Goal: Task Accomplishment & Management: Complete application form

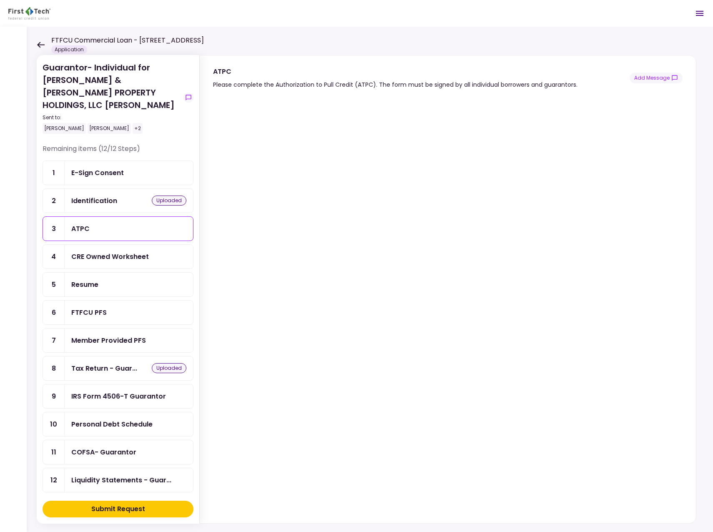
click at [95, 168] on div "E-Sign Consent" at bounding box center [97, 173] width 53 height 10
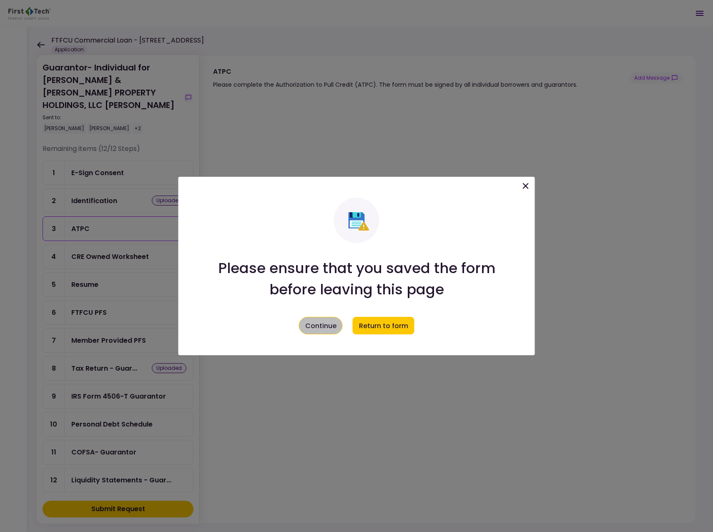
click at [321, 330] on button "Continue" at bounding box center [321, 326] width 44 height 18
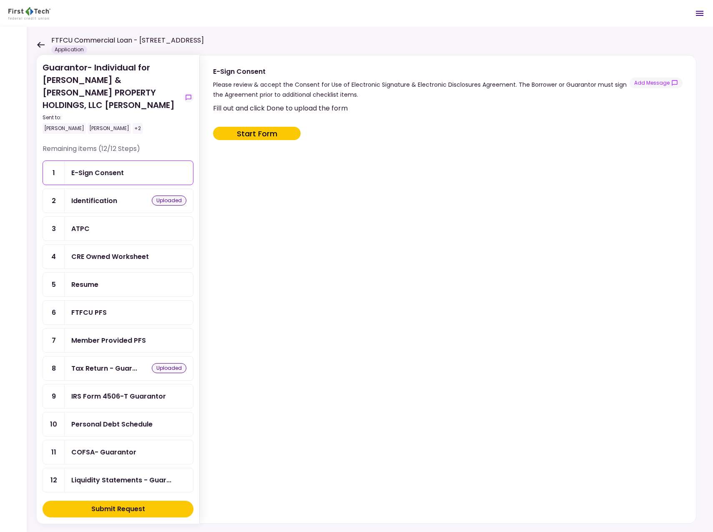
click at [260, 133] on button "Start Form" at bounding box center [257, 133] width 88 height 13
type input "***"
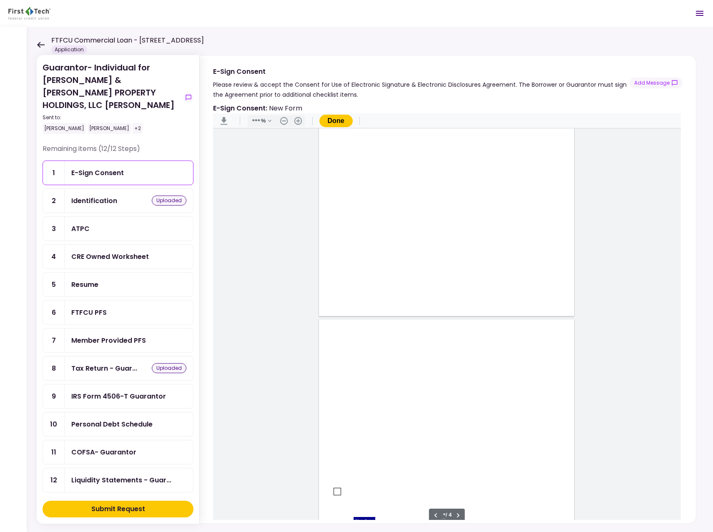
type input "*"
click at [112, 168] on div "E-Sign Consent" at bounding box center [97, 173] width 53 height 10
click at [88, 223] on div "ATPC" at bounding box center [80, 228] width 18 height 10
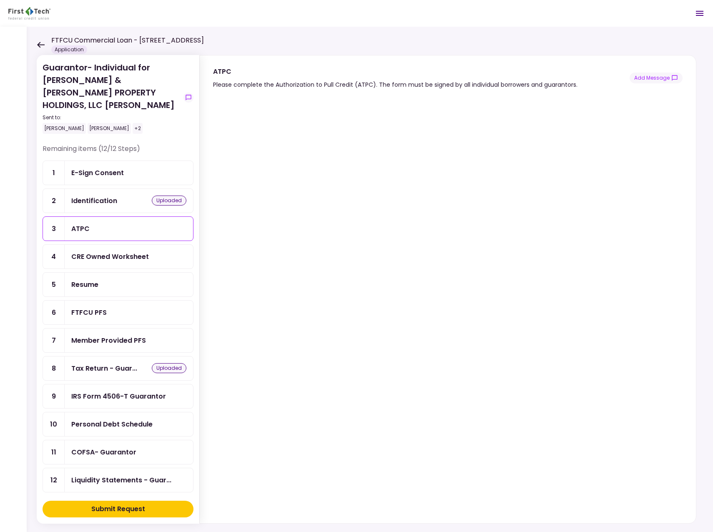
click at [79, 273] on div "Resume" at bounding box center [129, 285] width 128 height 24
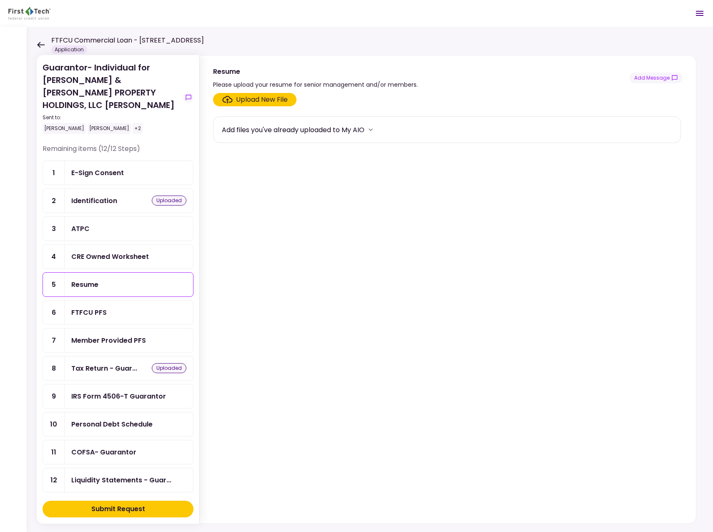
click at [110, 307] on div "FTFCU PFS" at bounding box center [128, 312] width 115 height 10
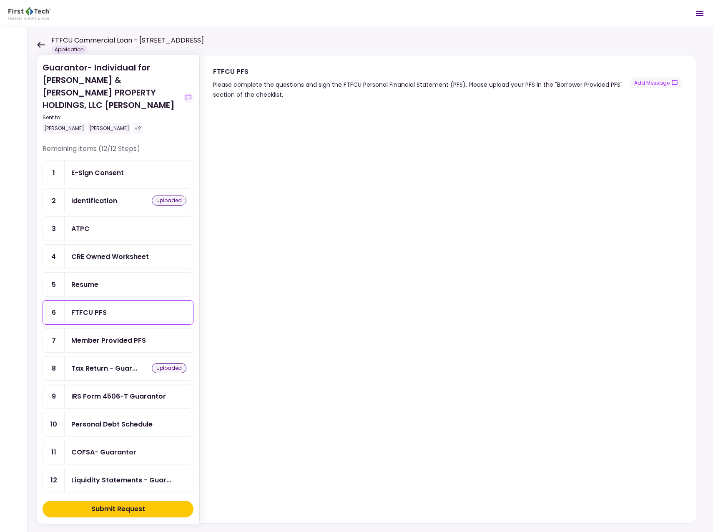
scroll to position [10, 0]
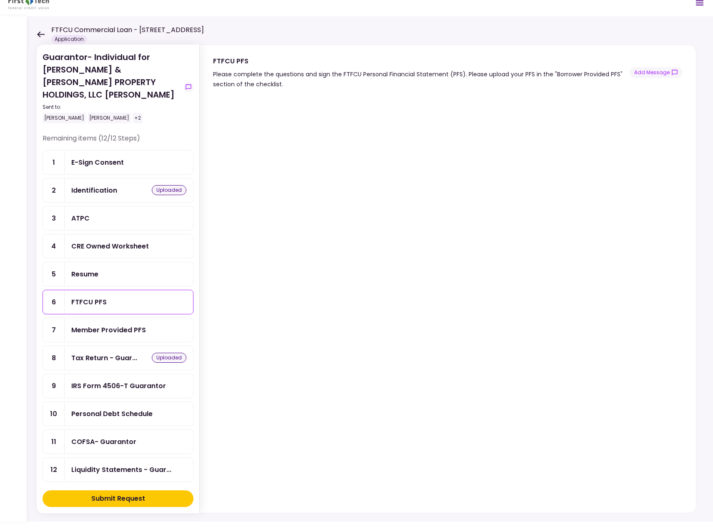
click at [95, 325] on div "Member Provided PFS" at bounding box center [108, 330] width 75 height 10
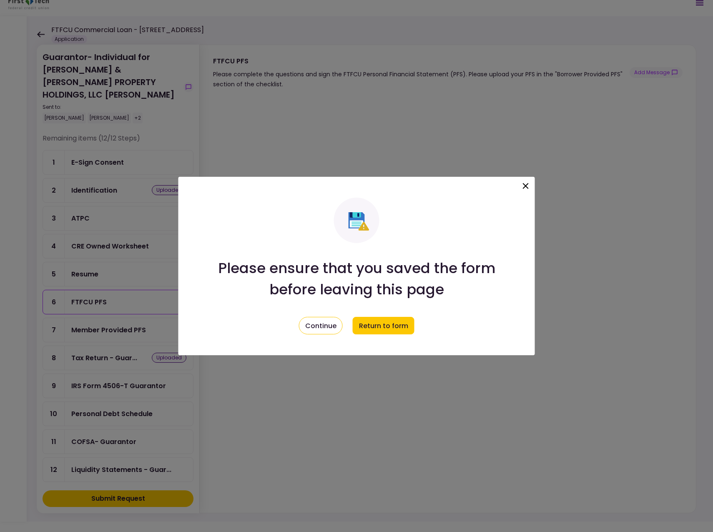
click at [525, 183] on icon at bounding box center [526, 186] width 10 height 10
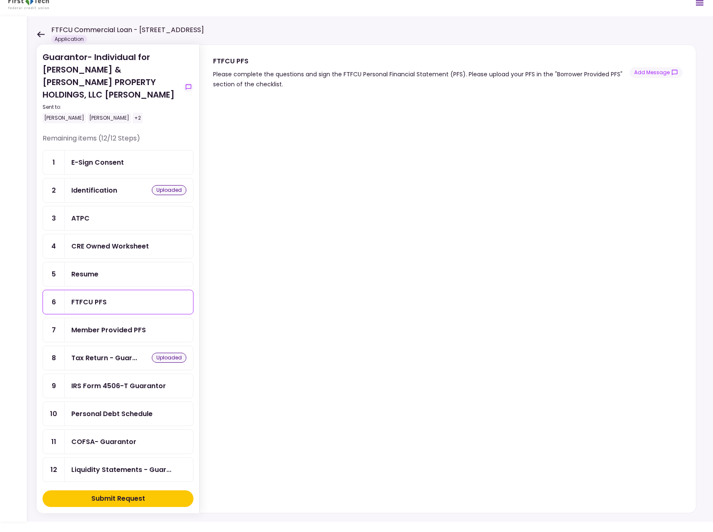
click at [98, 381] on div "IRS Form 4506-T Guarantor" at bounding box center [118, 386] width 95 height 10
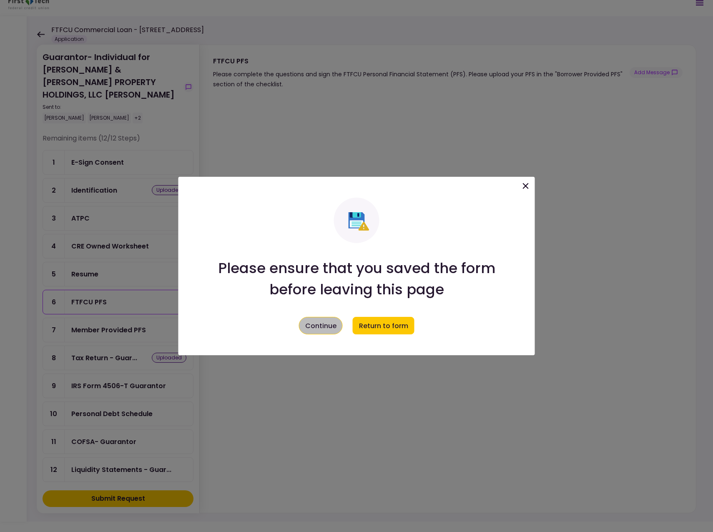
click at [321, 324] on button "Continue" at bounding box center [321, 326] width 44 height 18
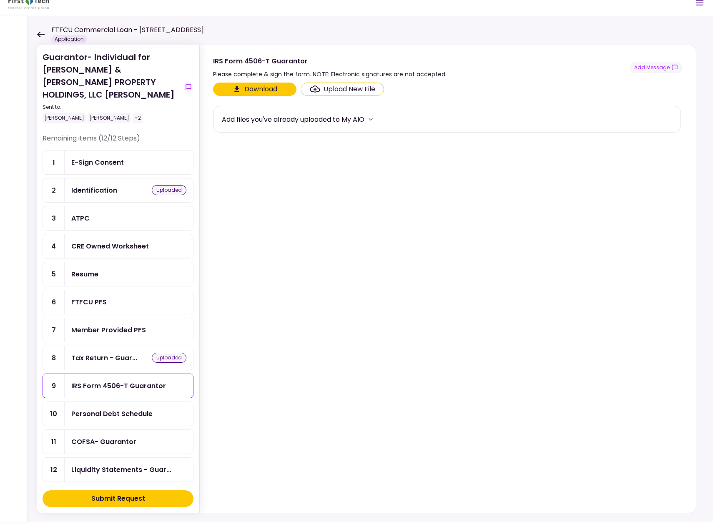
click at [118, 381] on div "IRS Form 4506-T Guarantor" at bounding box center [118, 386] width 95 height 10
click at [262, 90] on button "Download" at bounding box center [254, 89] width 83 height 13
click at [89, 241] on div "CRE Owned Worksheet" at bounding box center [110, 246] width 78 height 10
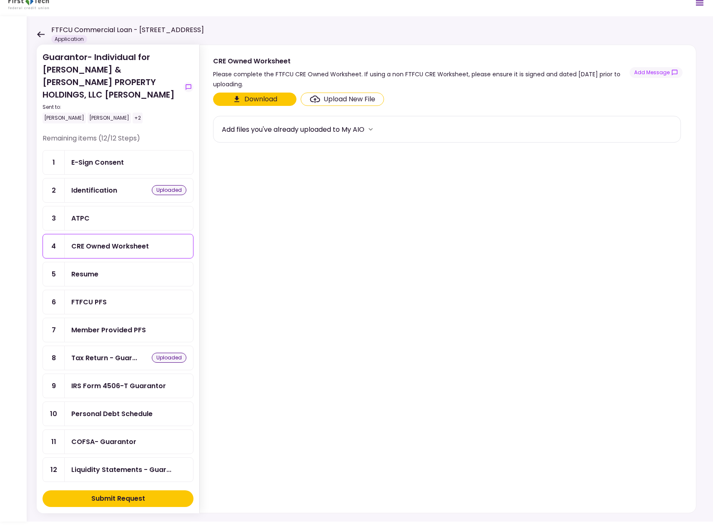
click at [93, 297] on div "FTFCU PFS" at bounding box center [88, 302] width 35 height 10
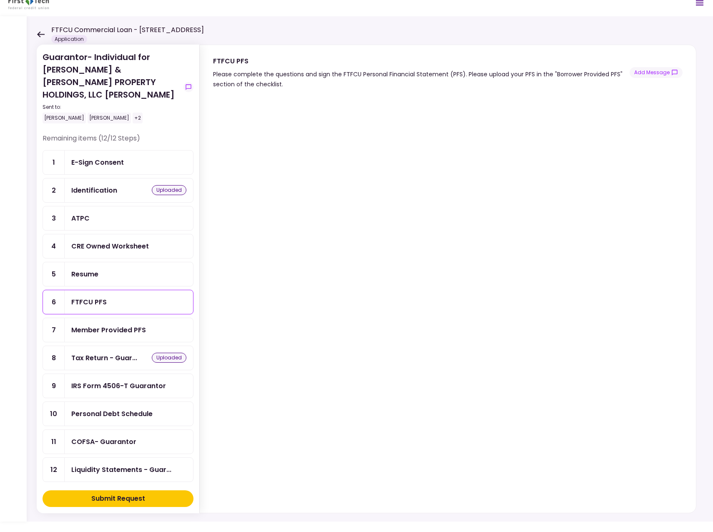
click at [117, 409] on div "Personal Debt Schedule" at bounding box center [111, 414] width 81 height 10
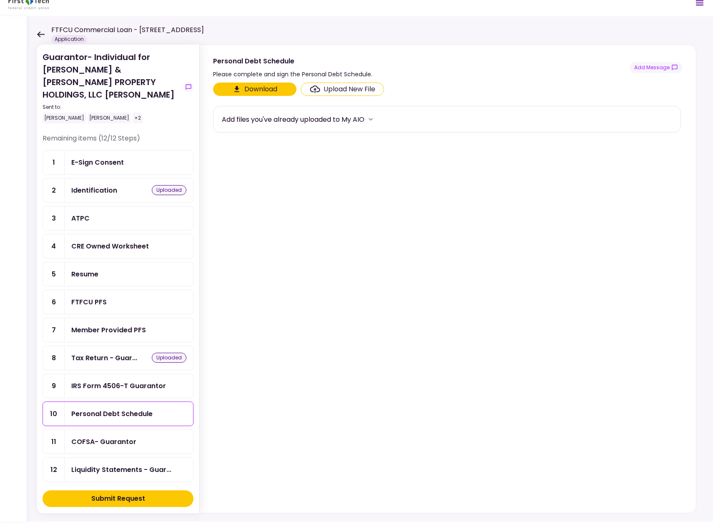
click at [264, 88] on button "Download" at bounding box center [254, 89] width 83 height 13
click at [108, 436] on div "COFSA- Guarantor" at bounding box center [103, 441] width 65 height 10
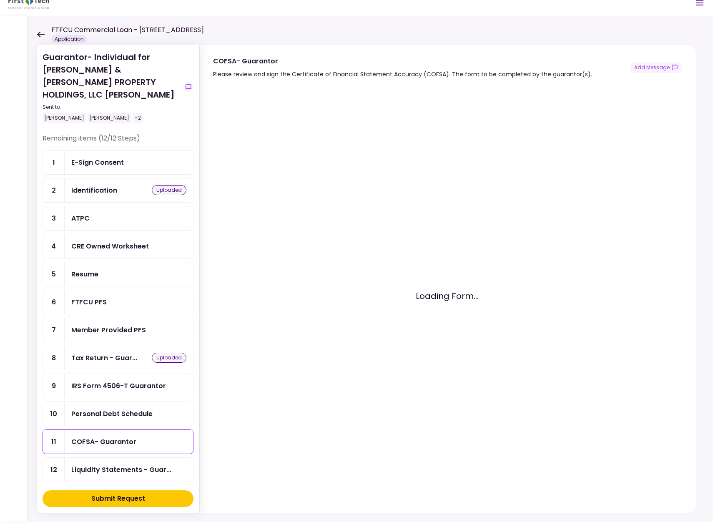
click at [108, 436] on div "COFSA- Guarantor" at bounding box center [103, 441] width 65 height 10
click at [129, 464] on div "Liquidity Statements - Guar..." at bounding box center [121, 469] width 100 height 10
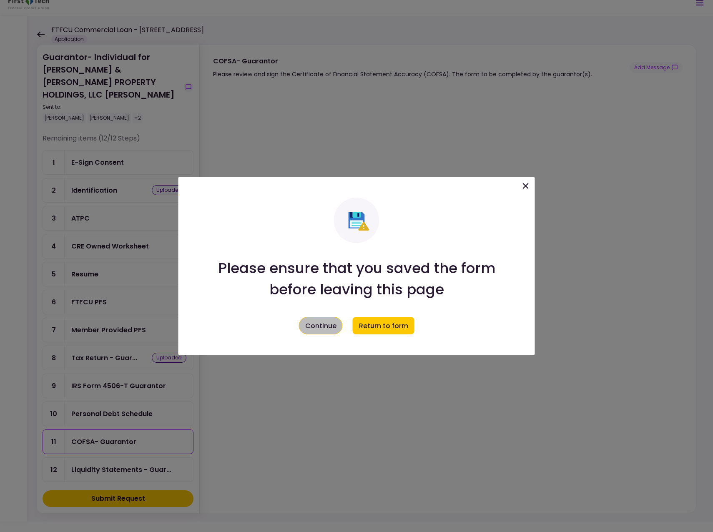
click at [327, 321] on button "Continue" at bounding box center [321, 326] width 44 height 18
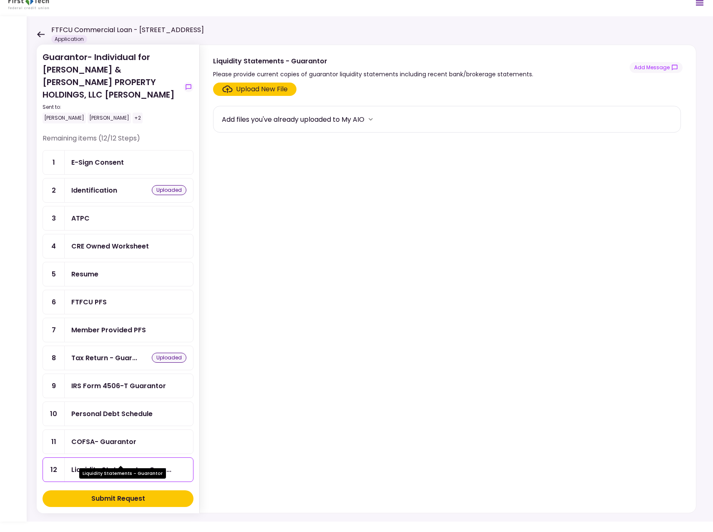
click at [102, 464] on div "Liquidity Statements - Guar..." at bounding box center [121, 469] width 100 height 10
click at [125, 157] on div "E-Sign Consent" at bounding box center [128, 162] width 115 height 10
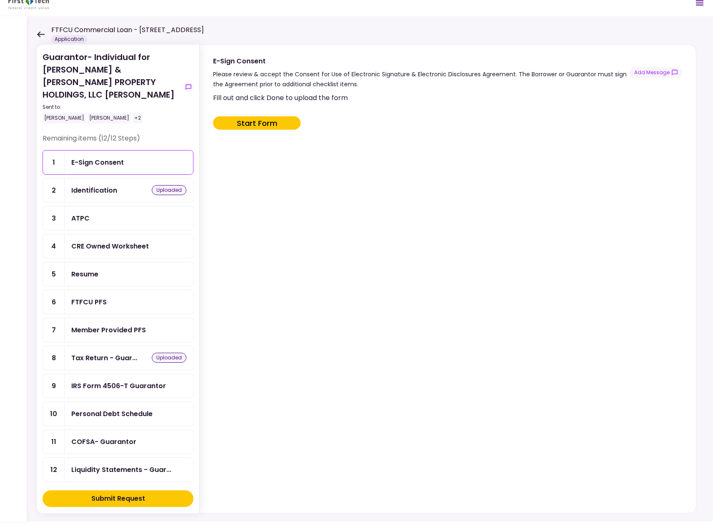
click at [93, 206] on div "ATPC" at bounding box center [129, 218] width 128 height 24
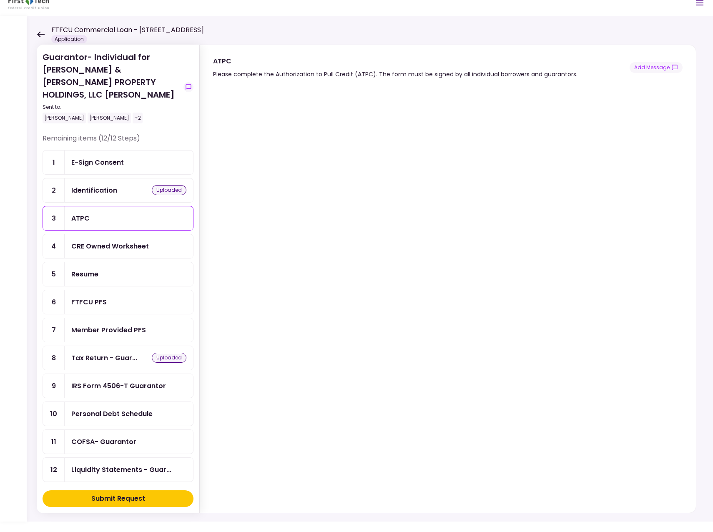
click at [39, 33] on icon at bounding box center [41, 34] width 8 height 6
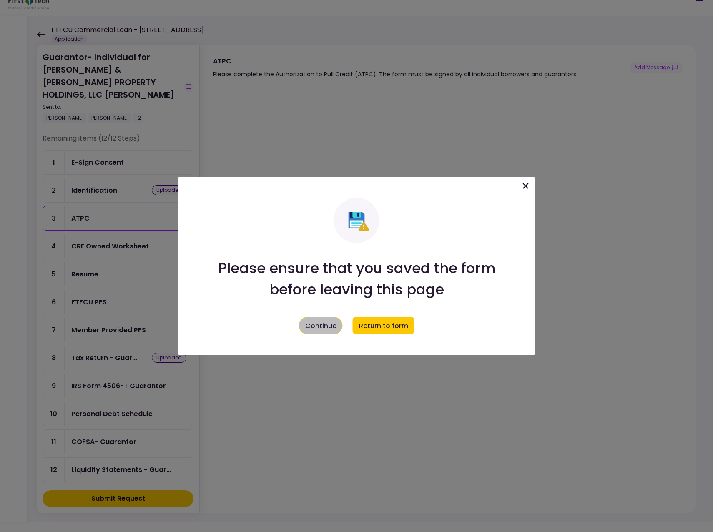
click at [313, 321] on button "Continue" at bounding box center [321, 326] width 44 height 18
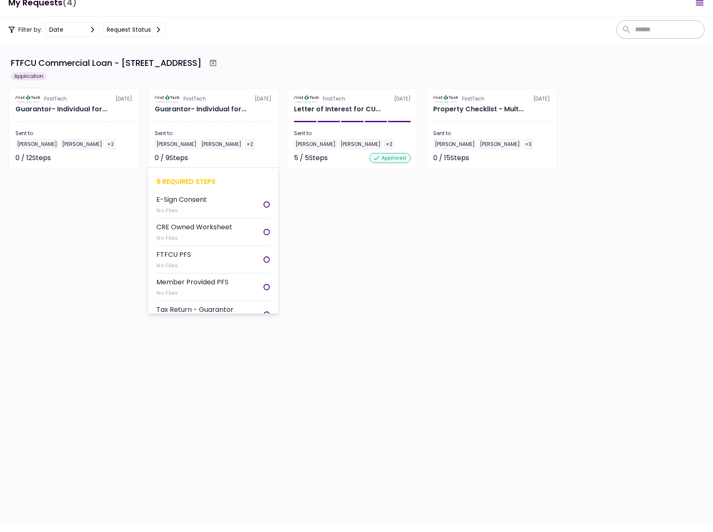
click at [168, 142] on div "[PERSON_NAME]" at bounding box center [176, 144] width 43 height 11
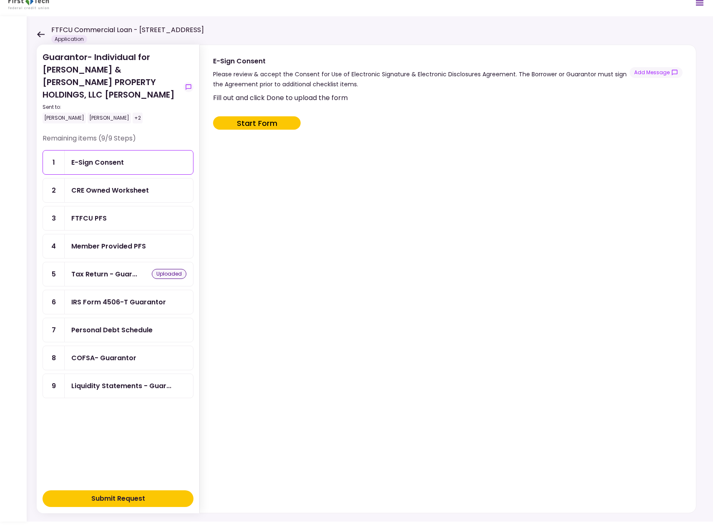
click at [40, 33] on icon at bounding box center [41, 34] width 8 height 6
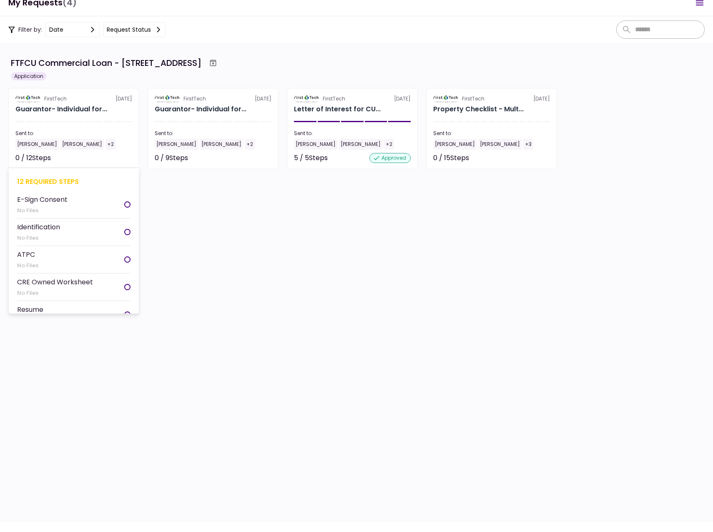
click at [33, 142] on div "[PERSON_NAME]" at bounding box center [36, 144] width 43 height 11
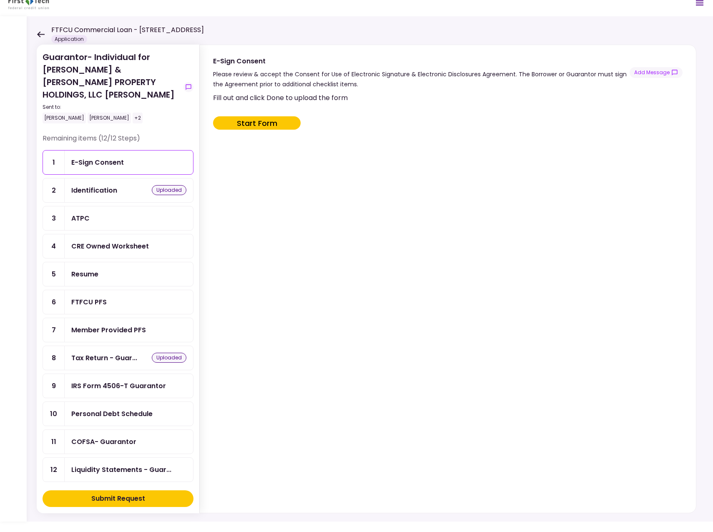
click at [101, 436] on div "COFSA- Guarantor" at bounding box center [103, 441] width 65 height 10
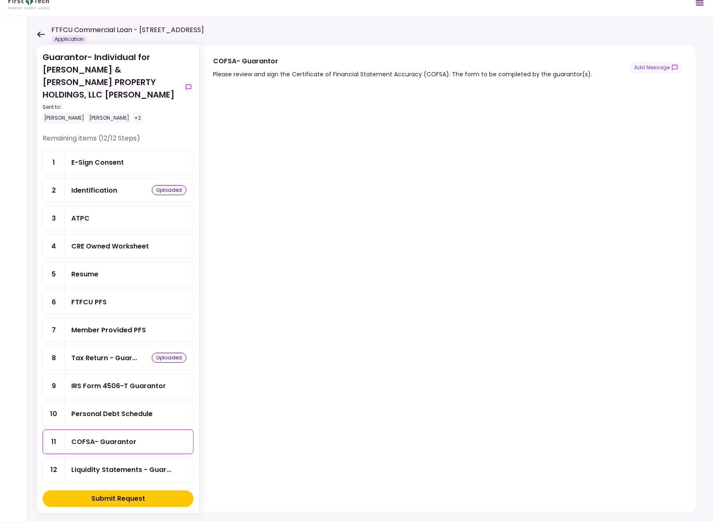
click at [105, 157] on div "E-Sign Consent" at bounding box center [97, 162] width 53 height 10
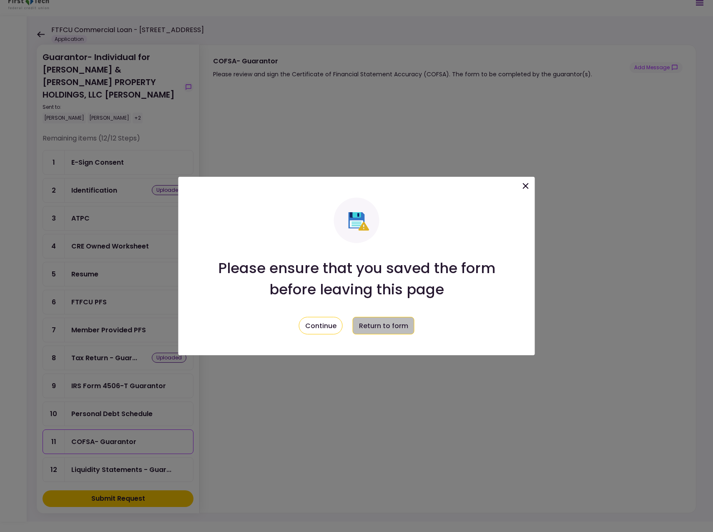
click at [393, 323] on button "Return to form" at bounding box center [384, 326] width 62 height 18
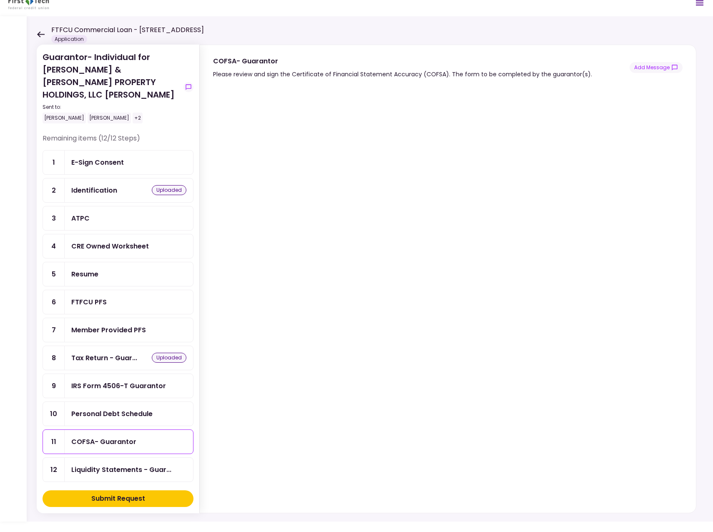
click at [90, 213] on div "ATPC" at bounding box center [128, 218] width 115 height 10
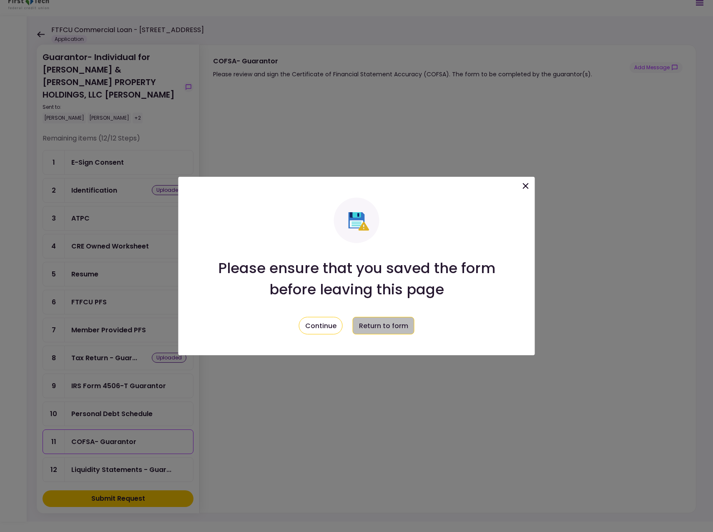
click at [388, 324] on button "Return to form" at bounding box center [384, 326] width 62 height 18
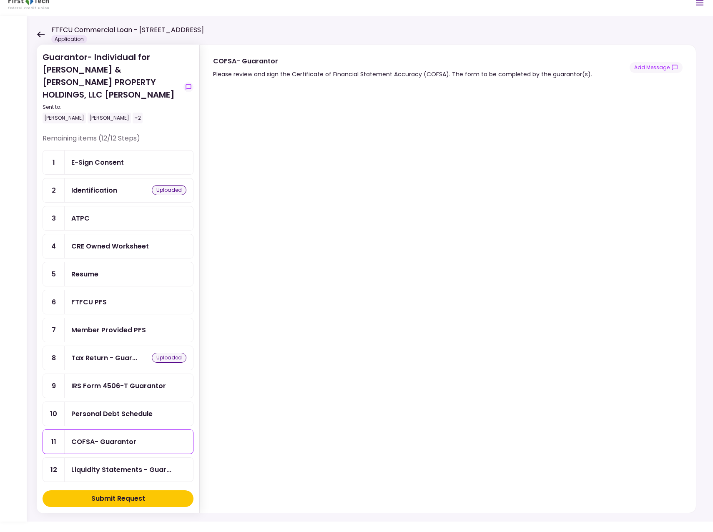
click at [95, 297] on div "FTFCU PFS" at bounding box center [88, 302] width 35 height 10
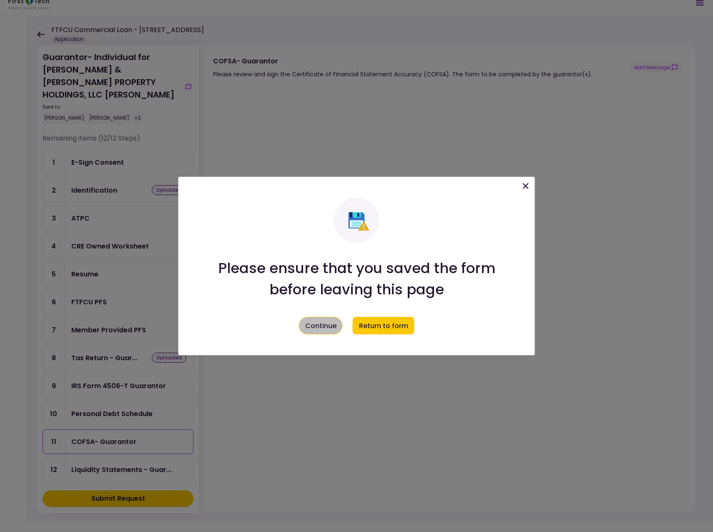
click at [328, 324] on button "Continue" at bounding box center [321, 326] width 44 height 18
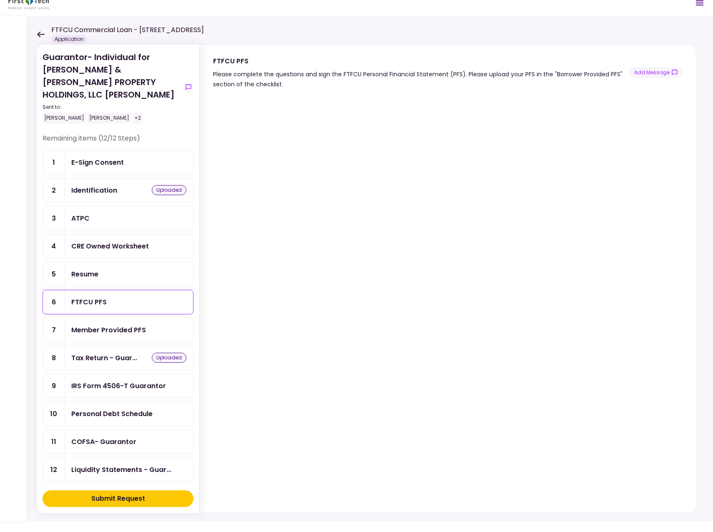
click at [39, 33] on icon at bounding box center [41, 34] width 8 height 6
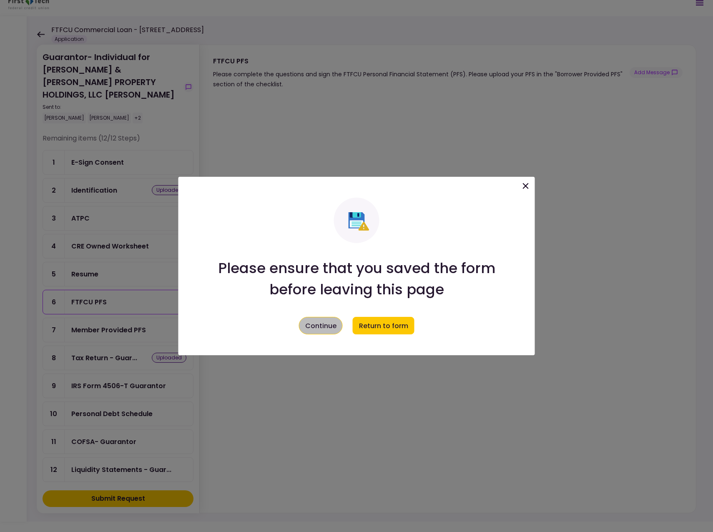
click at [311, 331] on button "Continue" at bounding box center [321, 326] width 44 height 18
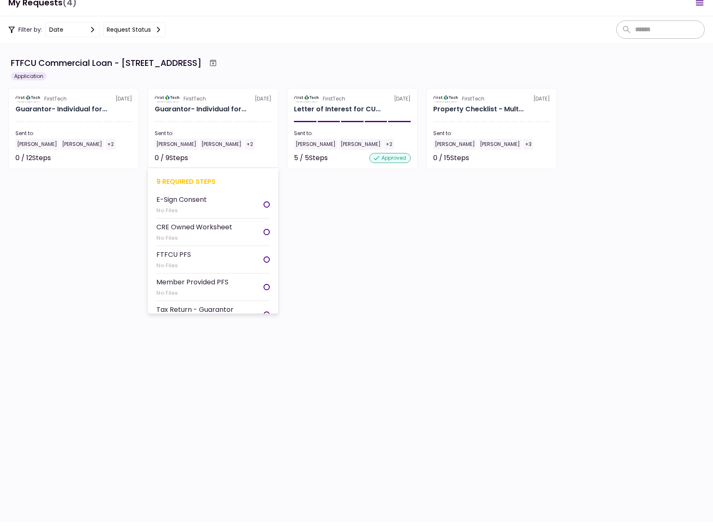
click at [170, 143] on div "[PERSON_NAME]" at bounding box center [176, 144] width 43 height 11
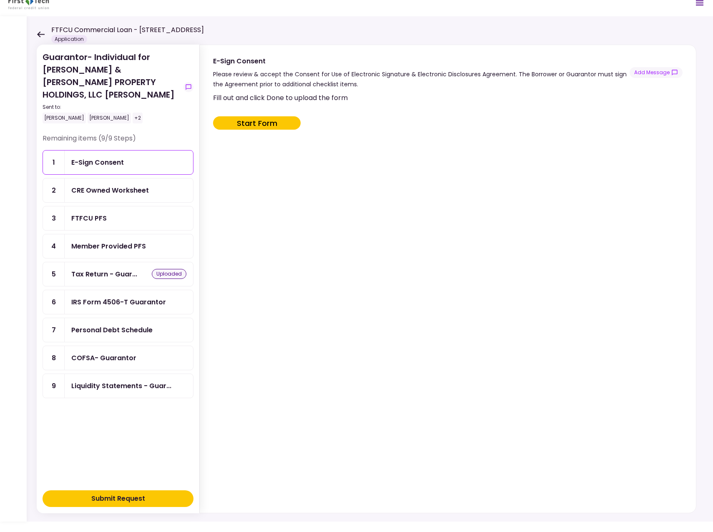
click at [40, 34] on icon at bounding box center [41, 34] width 8 height 6
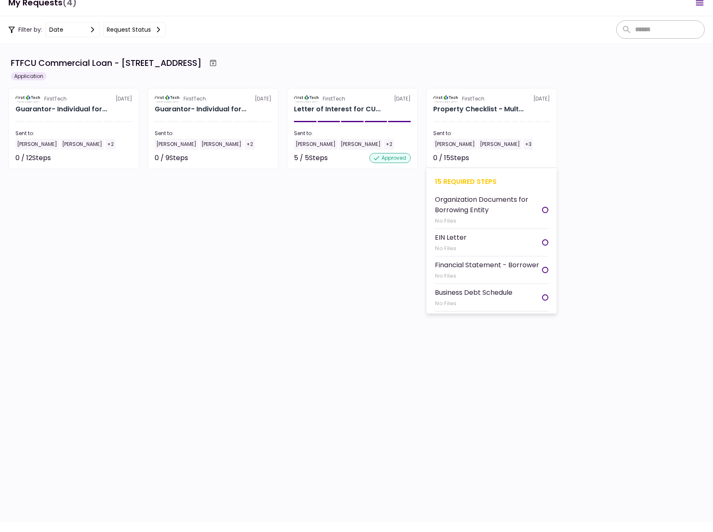
click at [446, 143] on div "[PERSON_NAME]" at bounding box center [454, 144] width 43 height 11
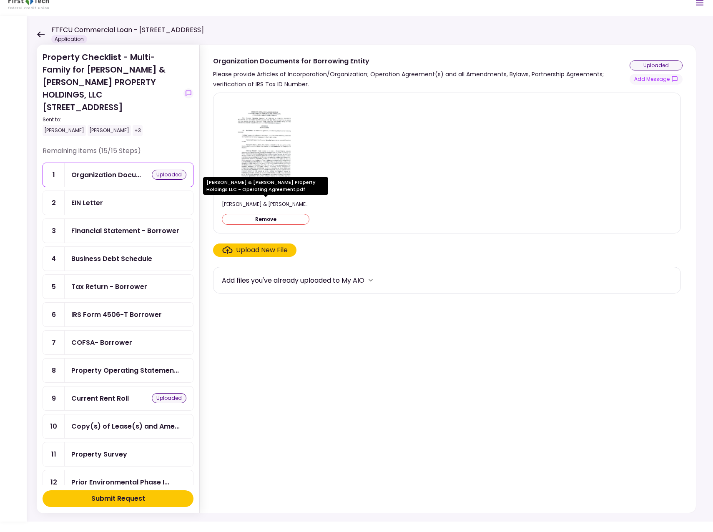
click at [268, 206] on div "[PERSON_NAME] & [PERSON_NAME] Property Holdings LLC - Operating Agreement.pdf" at bounding box center [266, 204] width 88 height 8
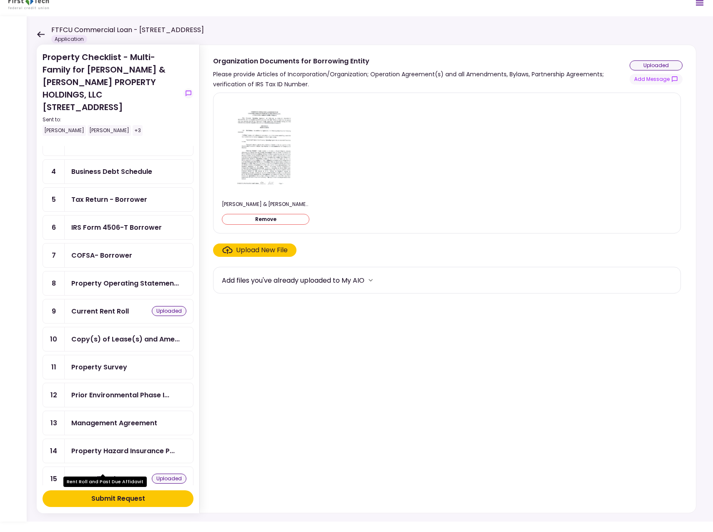
scroll to position [88, 0]
click at [109, 277] on div "Property Operating Statemen..." at bounding box center [125, 282] width 108 height 10
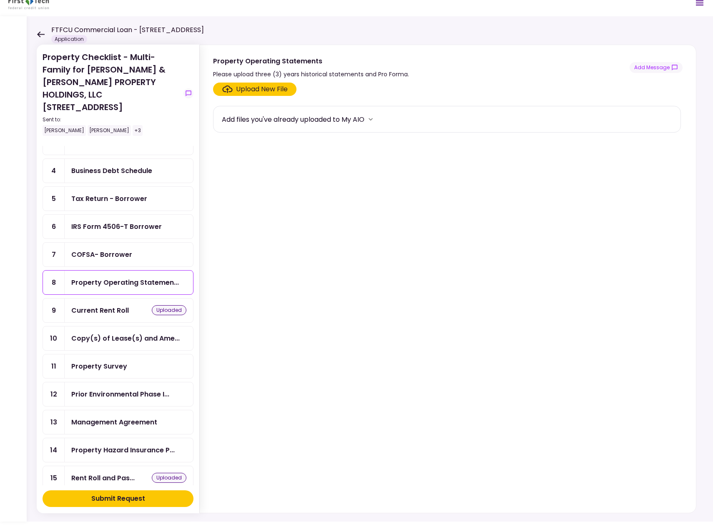
click at [130, 445] on div "Property Hazard Insurance P..." at bounding box center [122, 450] width 103 height 10
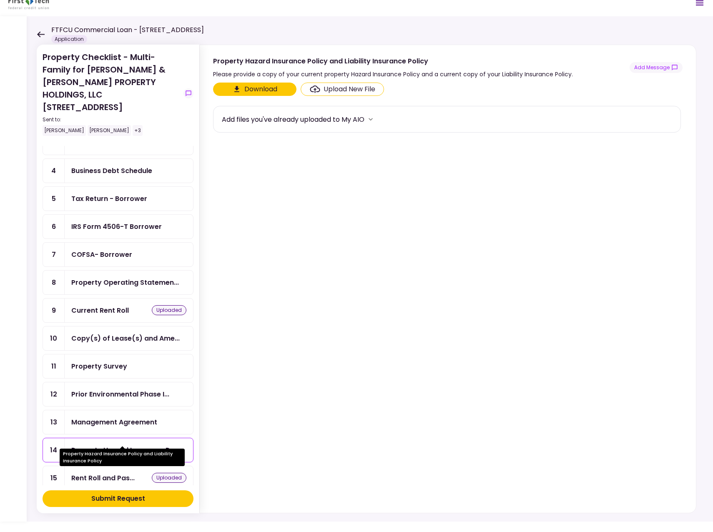
click at [126, 445] on div "Property Hazard Insurance P..." at bounding box center [122, 450] width 103 height 10
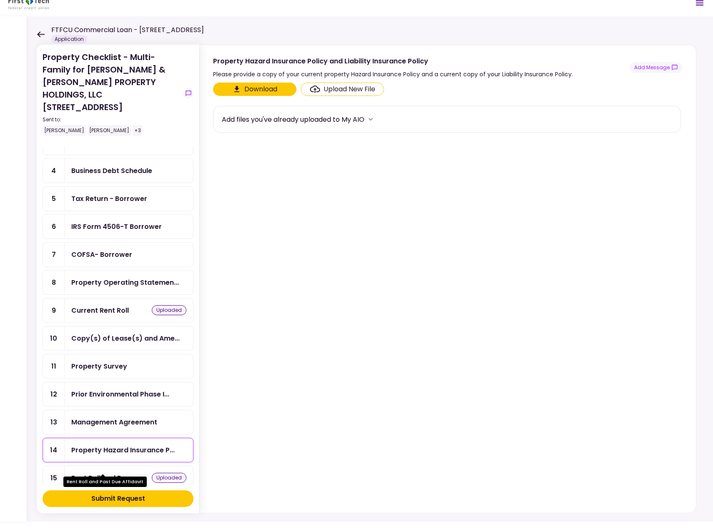
click at [118, 473] on div "Rent Roll and Pas..." at bounding box center [102, 478] width 63 height 10
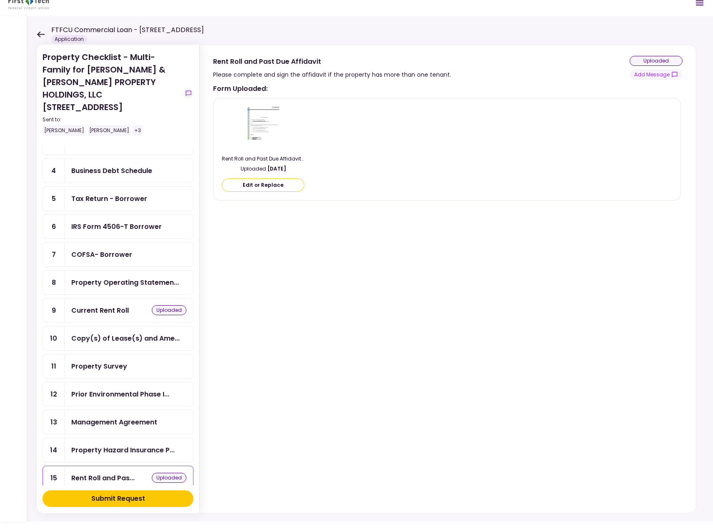
click at [264, 125] on img at bounding box center [263, 127] width 35 height 45
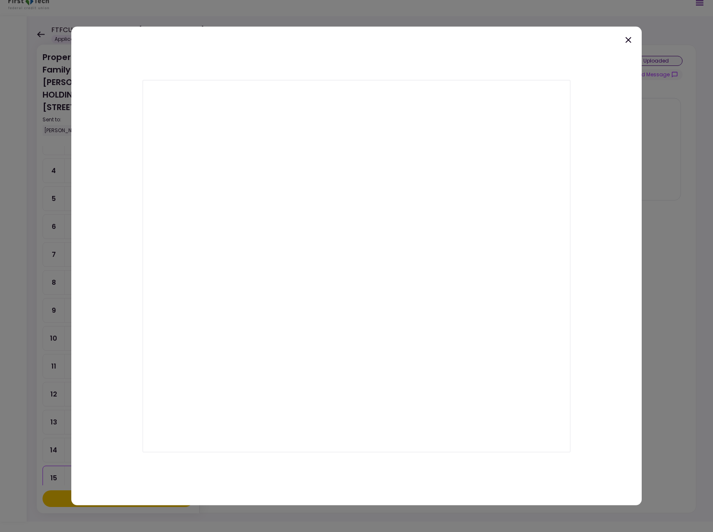
click at [632, 37] on icon at bounding box center [628, 40] width 10 height 10
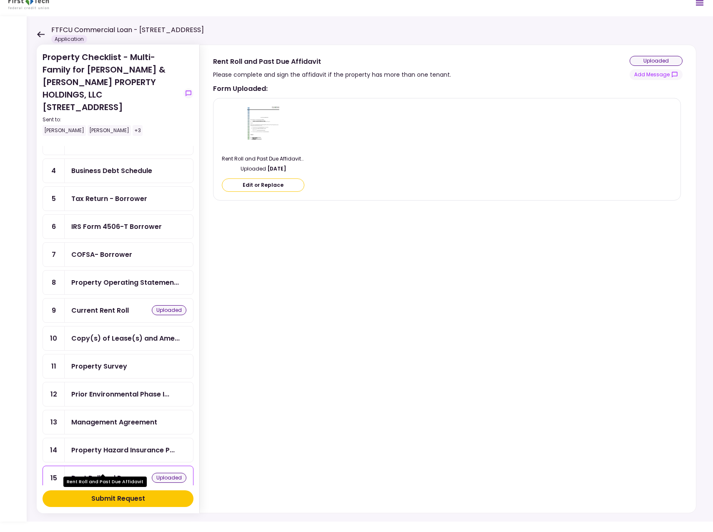
click at [120, 473] on div "Rent Roll and Pas..." at bounding box center [102, 478] width 63 height 10
click at [114, 473] on div "Rent Roll and Pas..." at bounding box center [102, 478] width 63 height 10
click at [274, 118] on img at bounding box center [263, 127] width 35 height 45
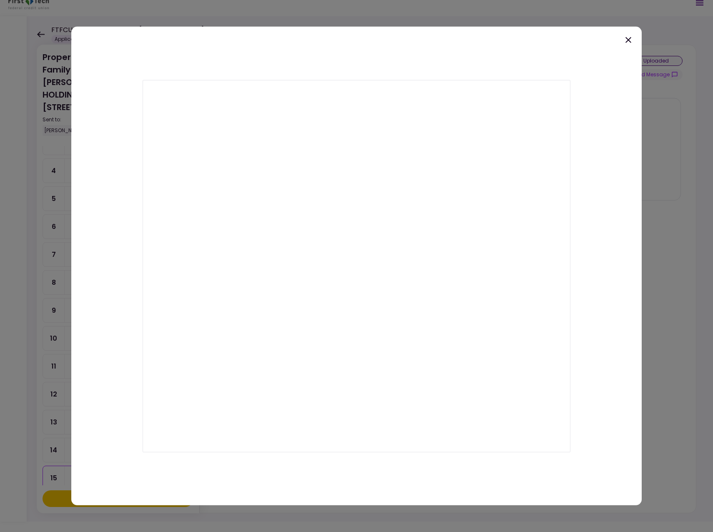
click at [632, 39] on icon at bounding box center [628, 40] width 10 height 10
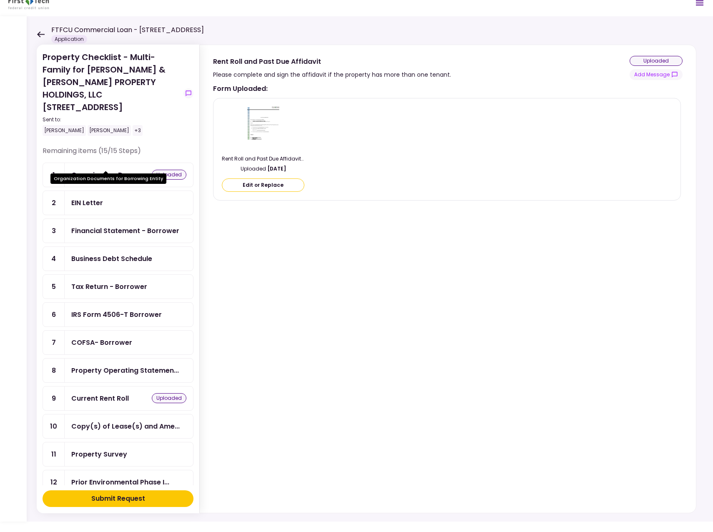
click at [82, 170] on div "Organization Docu..." at bounding box center [106, 175] width 70 height 10
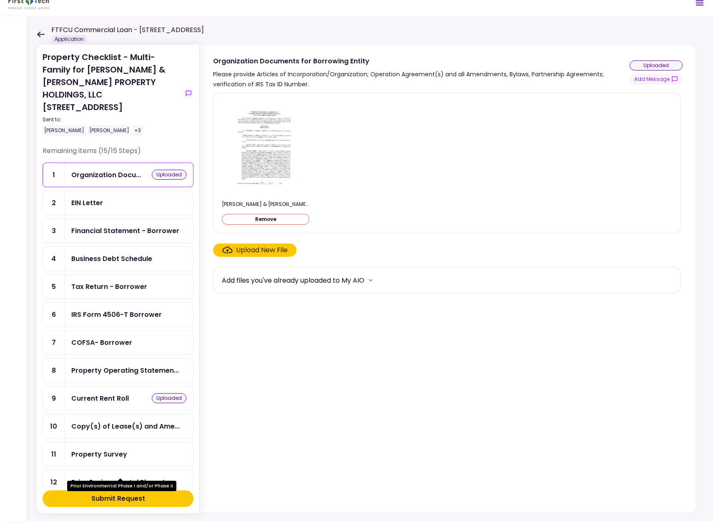
click at [81, 477] on div "Prior Environmental Phase I..." at bounding box center [120, 482] width 98 height 10
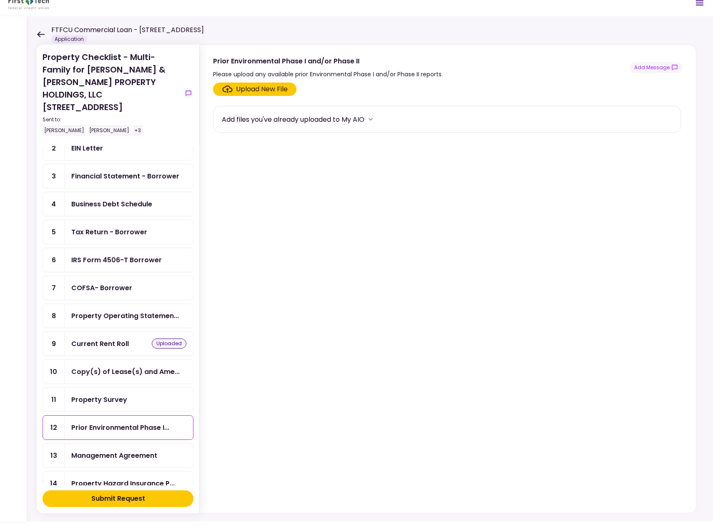
scroll to position [88, 0]
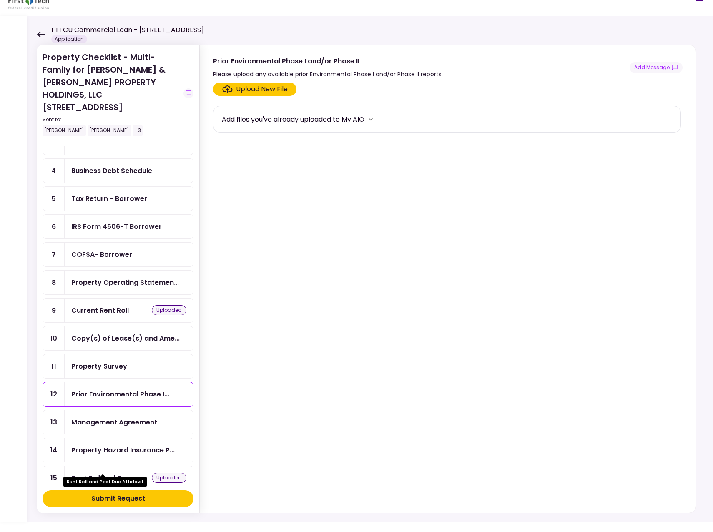
click at [113, 473] on div "Rent Roll and Pas..." at bounding box center [102, 478] width 63 height 10
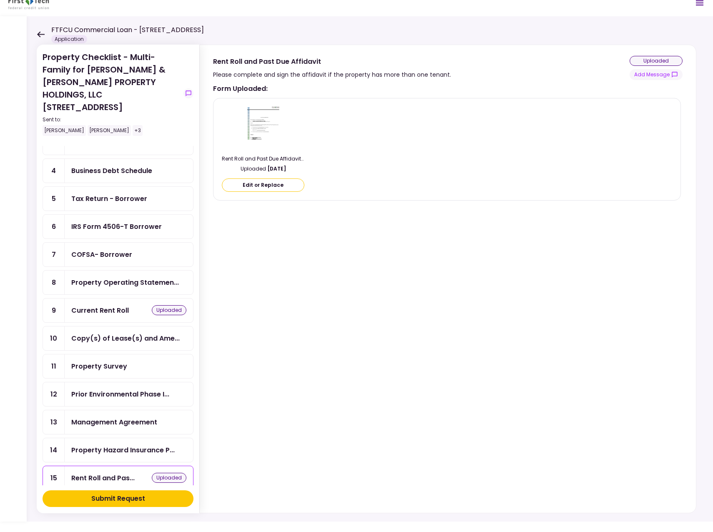
click at [269, 125] on img at bounding box center [263, 127] width 35 height 45
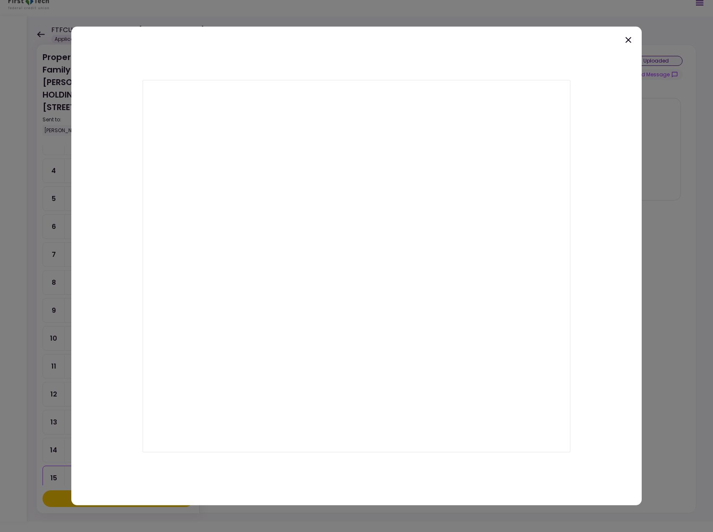
click at [628, 42] on icon at bounding box center [628, 40] width 10 height 10
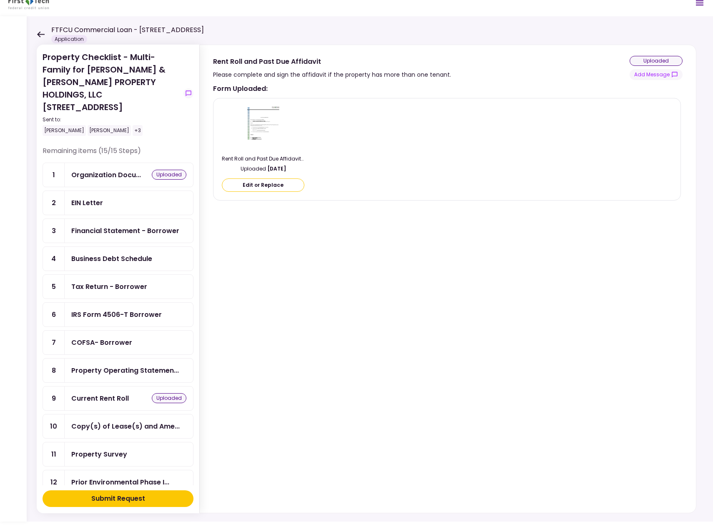
click at [93, 226] on div "Financial Statement - Borrower" at bounding box center [125, 231] width 108 height 10
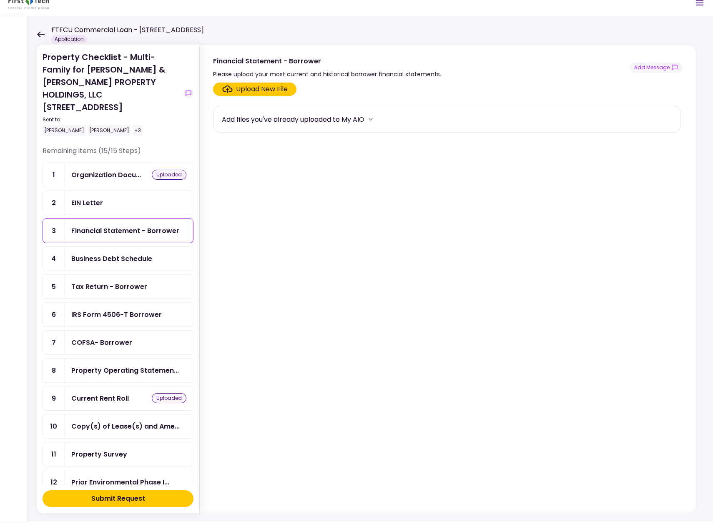
click at [257, 88] on div "Upload New File" at bounding box center [262, 89] width 52 height 10
click at [0, 0] on input "Upload New File" at bounding box center [0, 0] width 0 height 0
click at [108, 253] on div "Business Debt Schedule" at bounding box center [111, 258] width 81 height 10
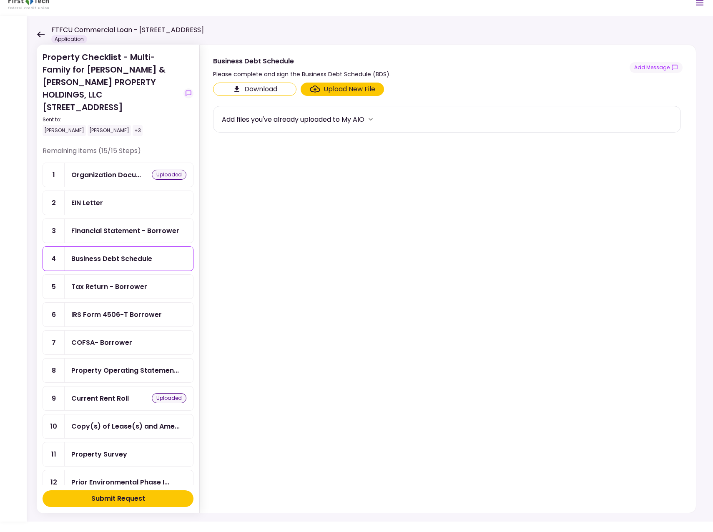
click at [243, 89] on button "Download" at bounding box center [254, 89] width 83 height 13
click at [109, 393] on div "Current Rent Roll" at bounding box center [100, 398] width 58 height 10
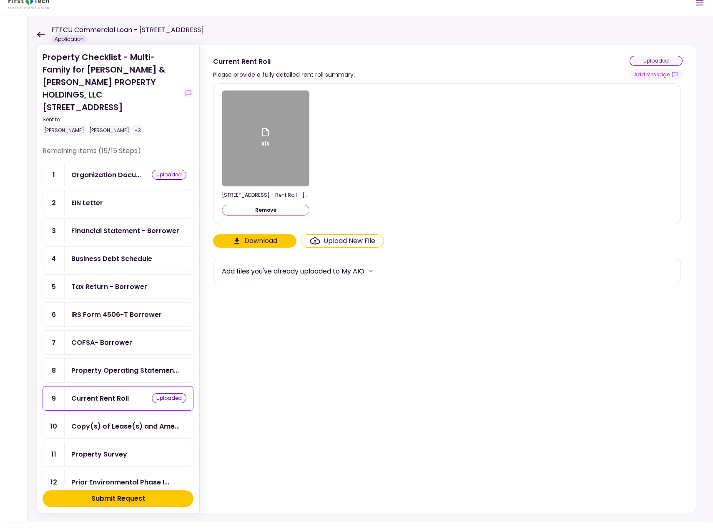
click at [266, 160] on div "xls" at bounding box center [266, 138] width 88 height 96
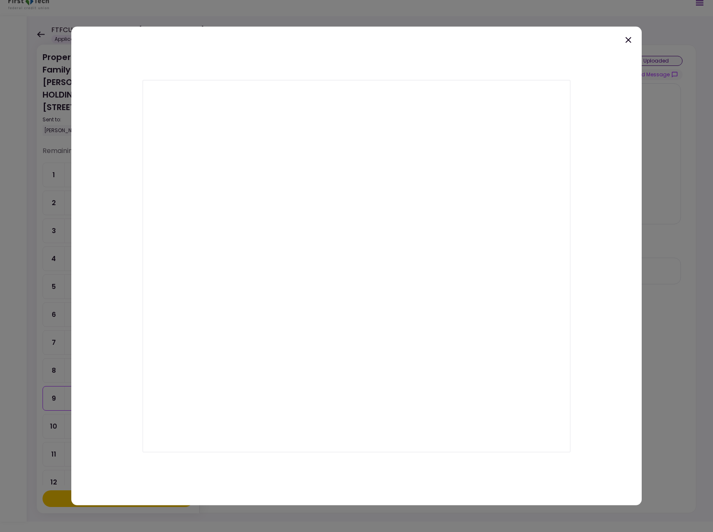
click at [482, 18] on div at bounding box center [356, 266] width 713 height 532
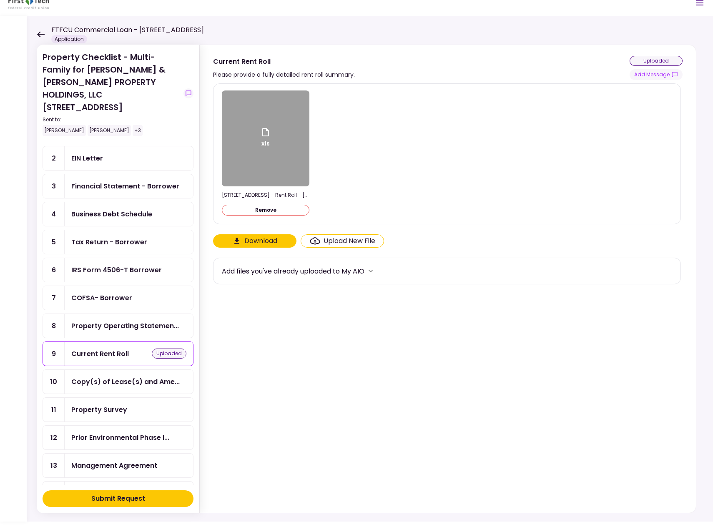
scroll to position [88, 0]
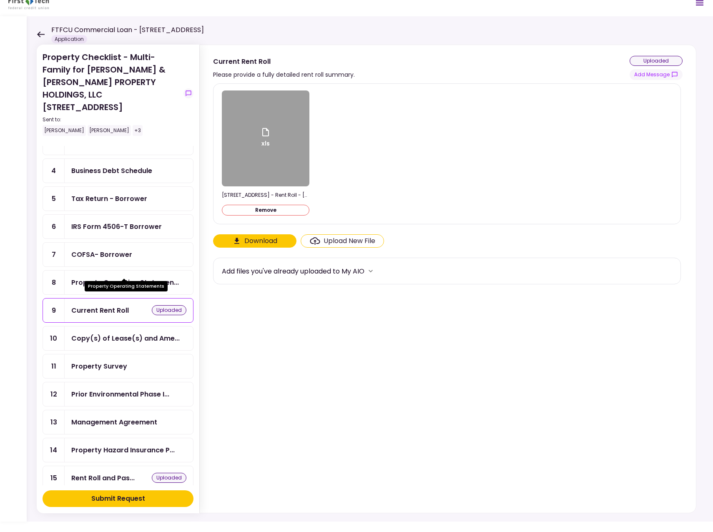
click at [119, 277] on div "Property Operating Statemen..." at bounding box center [125, 282] width 108 height 10
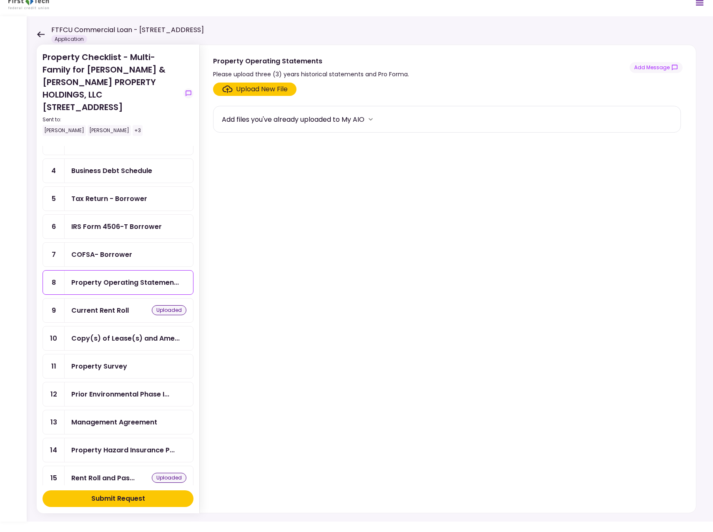
click at [572, 175] on section "Upload New File Add files you've already uploaded to My AIO" at bounding box center [447, 296] width 469 height 427
click at [125, 473] on div "Rent Roll and Pas..." at bounding box center [102, 478] width 63 height 10
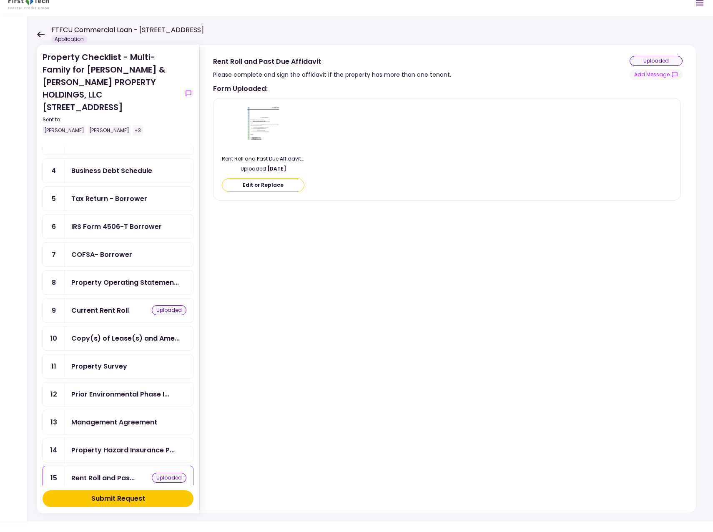
click at [265, 124] on img at bounding box center [263, 127] width 35 height 45
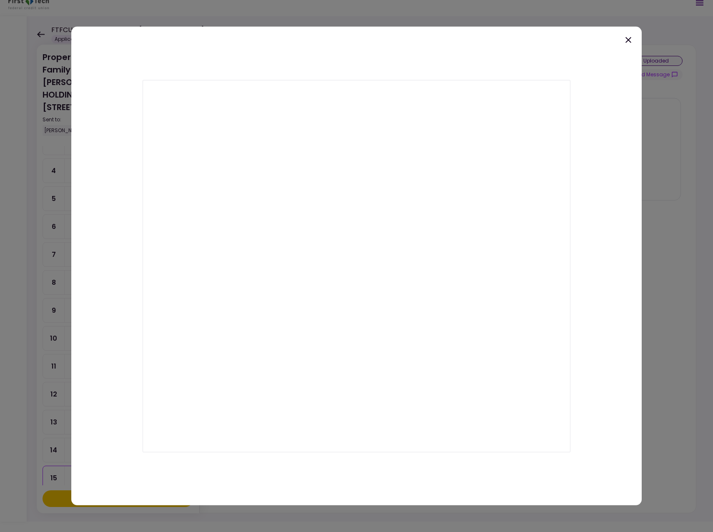
click at [629, 39] on icon at bounding box center [628, 40] width 10 height 10
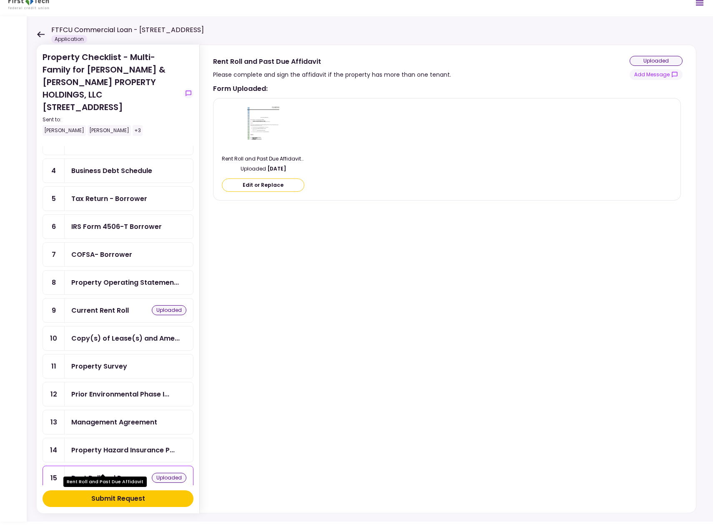
click at [105, 473] on div "Rent Roll and Pas..." at bounding box center [102, 478] width 63 height 10
click at [261, 185] on button "Edit or Replace" at bounding box center [263, 184] width 83 height 13
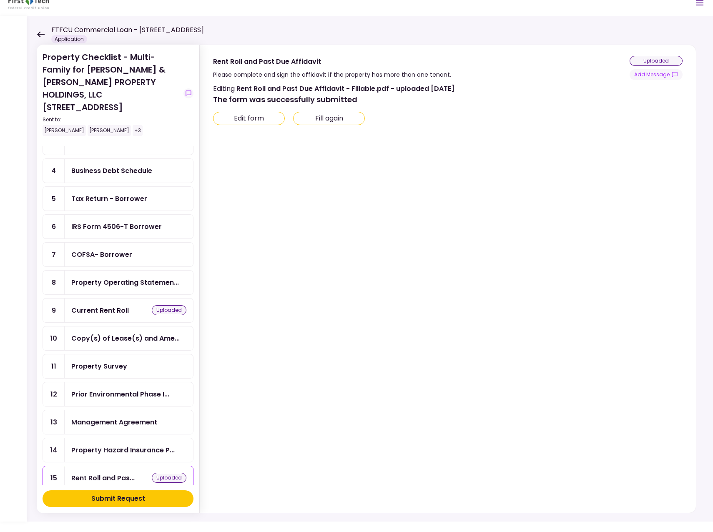
click at [252, 118] on button "Edit form" at bounding box center [249, 118] width 72 height 13
type input "***"
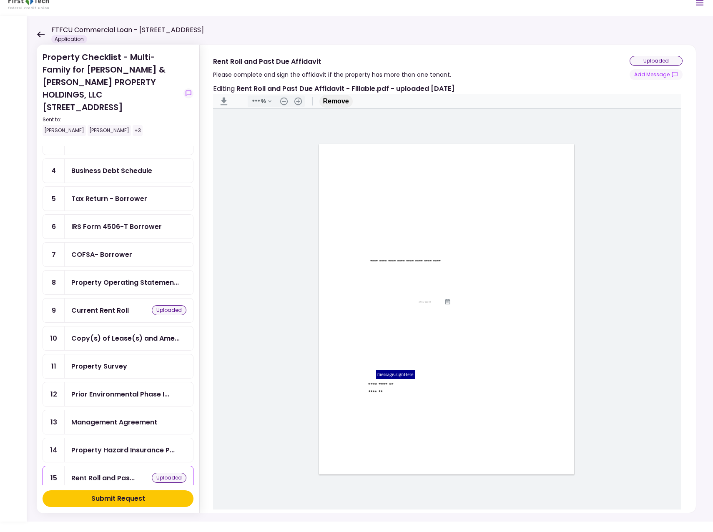
click at [420, 301] on input "accessibility.landmarks.documentContent" at bounding box center [431, 303] width 25 height 4
type input "**********"
click at [538, 309] on div "**********" at bounding box center [446, 309] width 255 height 330
click at [497, 294] on div "**********" at bounding box center [446, 309] width 255 height 330
click at [336, 100] on button "Done" at bounding box center [335, 101] width 33 height 13
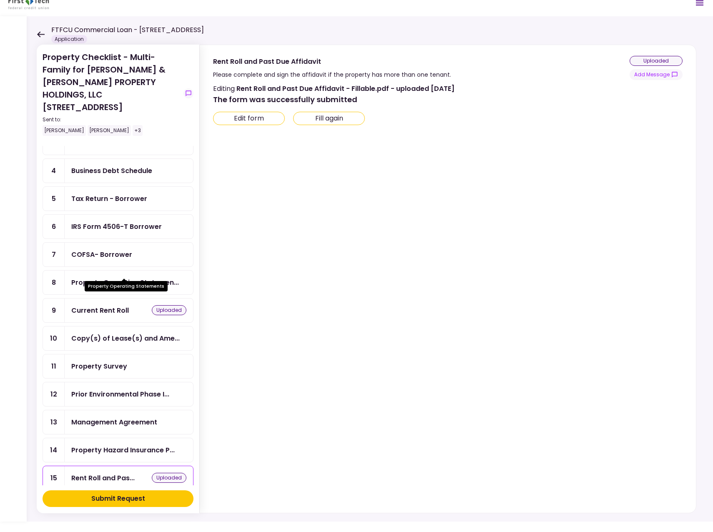
click at [100, 277] on div "Property Operating Statemen..." at bounding box center [125, 282] width 108 height 10
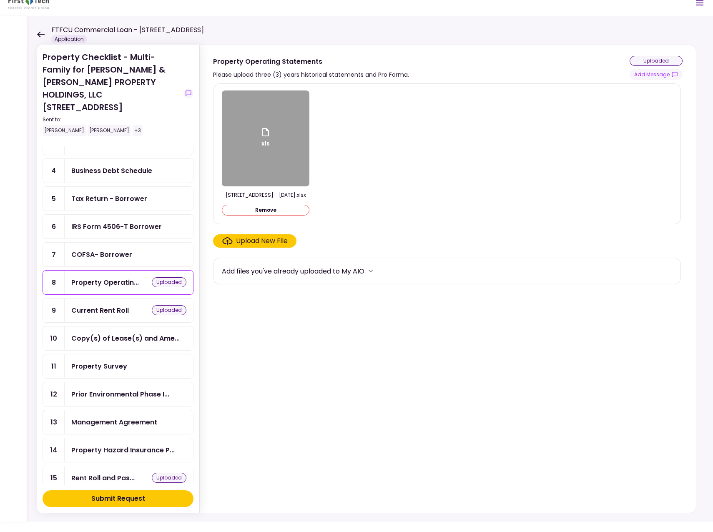
click at [547, 193] on div "xls [STREET_ADDRESS] - T12 - [DATE].xlsx Remove" at bounding box center [447, 153] width 450 height 127
click at [41, 31] on icon at bounding box center [41, 34] width 8 height 6
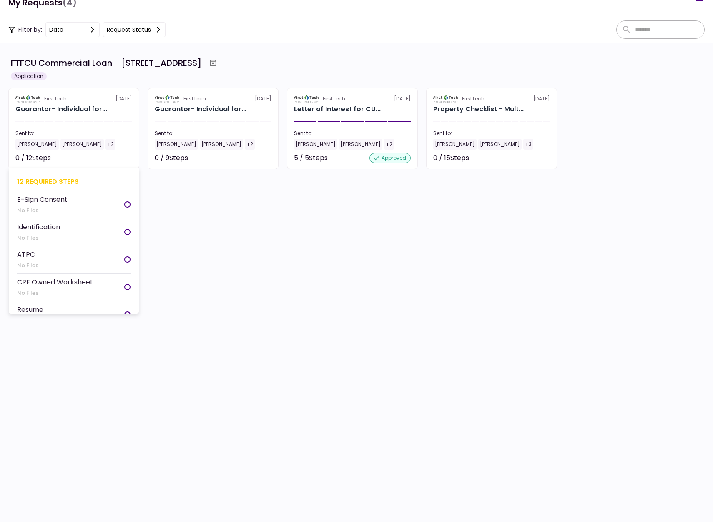
click at [28, 145] on div "[PERSON_NAME]" at bounding box center [36, 144] width 43 height 11
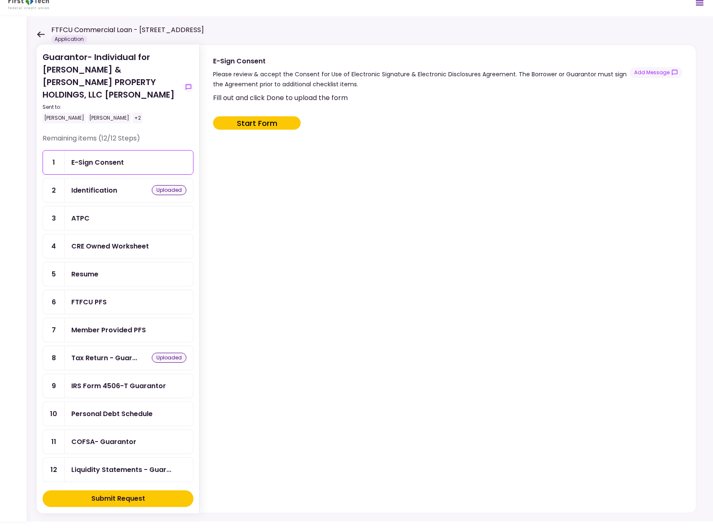
click at [130, 325] on div "Member Provided PFS" at bounding box center [108, 330] width 75 height 10
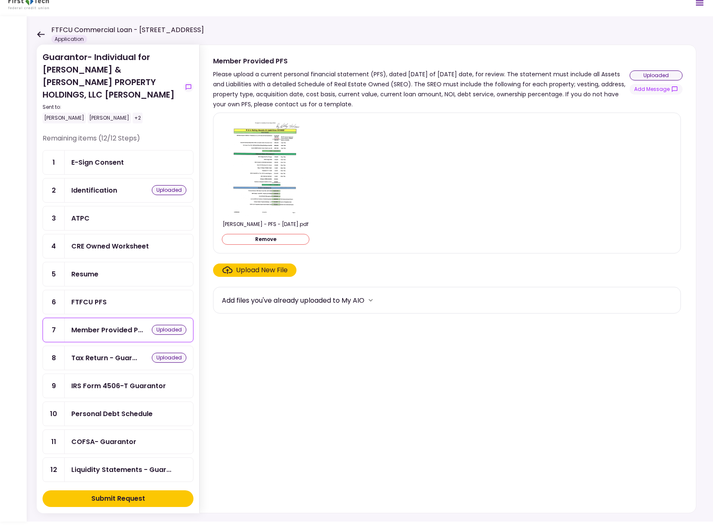
click at [92, 351] on div "Tax Return - Guar... uploaded" at bounding box center [129, 358] width 128 height 24
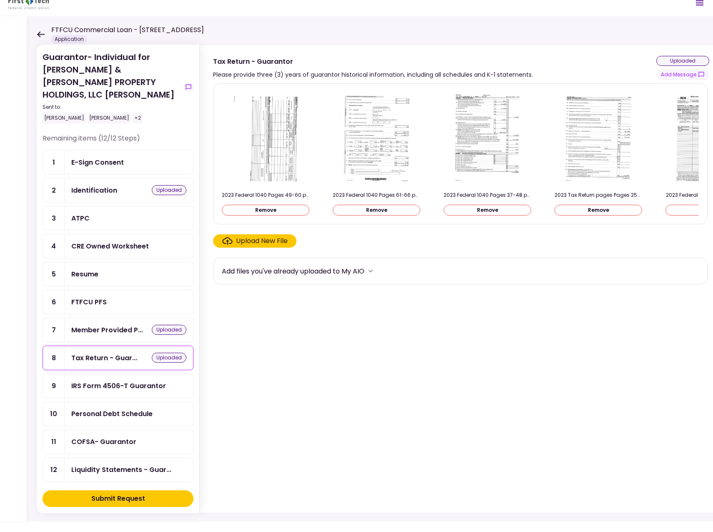
click at [41, 35] on icon at bounding box center [41, 34] width 8 height 6
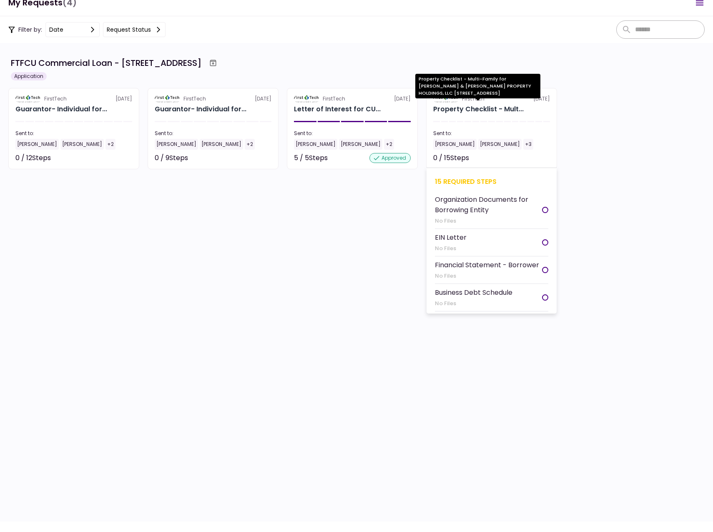
click at [464, 108] on div "Property Checklist - Mult..." at bounding box center [478, 109] width 90 height 10
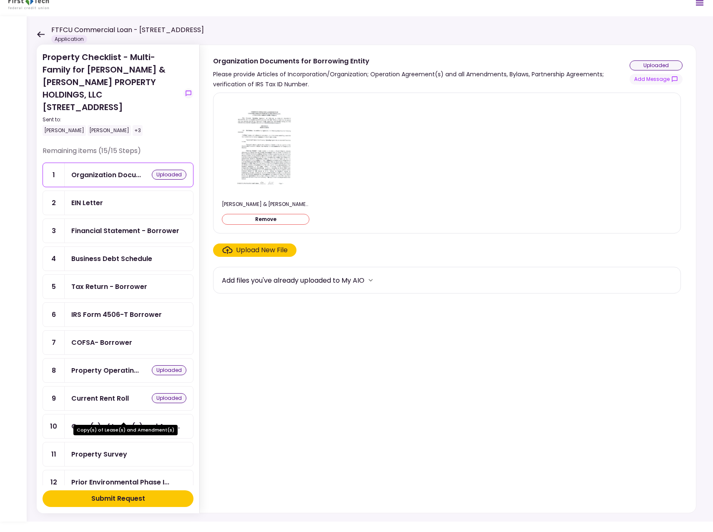
click at [103, 421] on div "Copy(s) of Lease(s) and Ame..." at bounding box center [125, 426] width 108 height 10
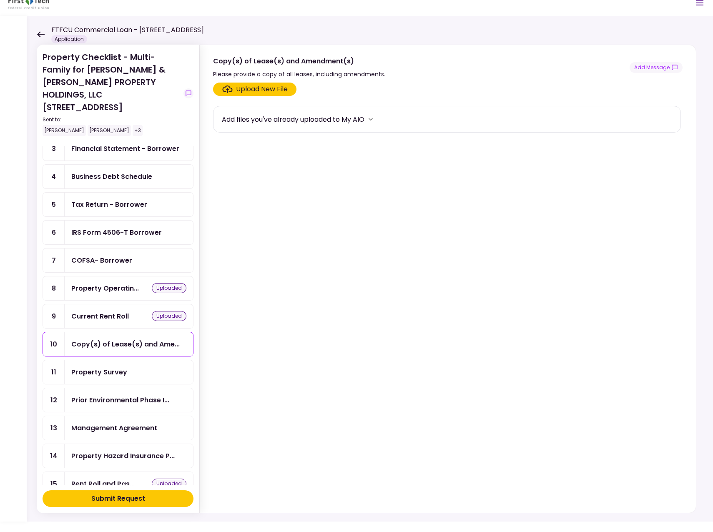
scroll to position [88, 0]
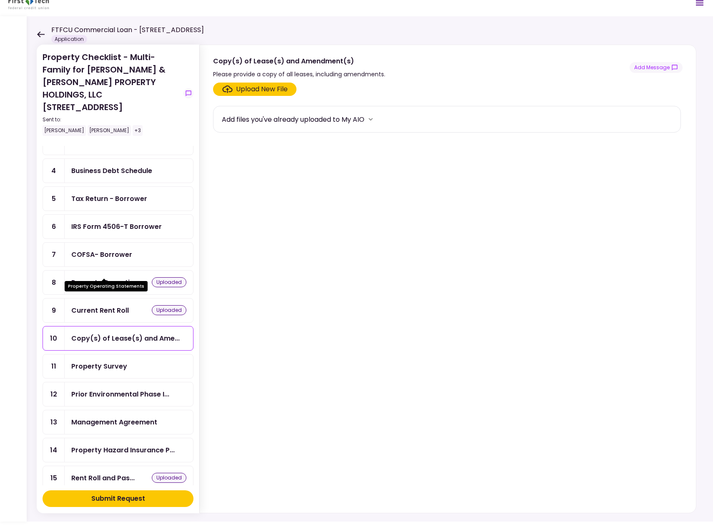
click at [113, 277] on div "Property Operatin..." at bounding box center [105, 282] width 68 height 10
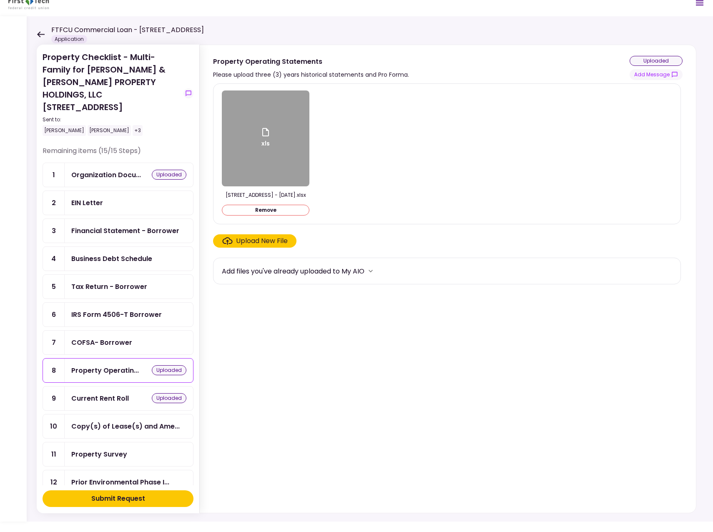
click at [134, 226] on div "Financial Statement - Borrower" at bounding box center [125, 231] width 108 height 10
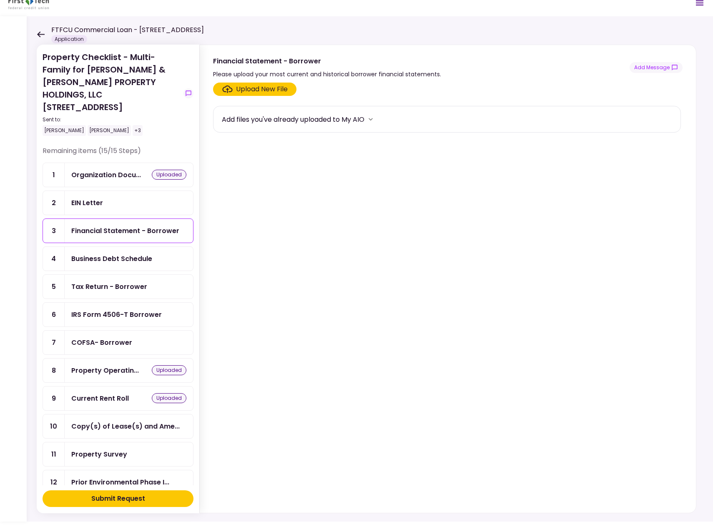
click at [38, 37] on icon at bounding box center [41, 34] width 8 height 6
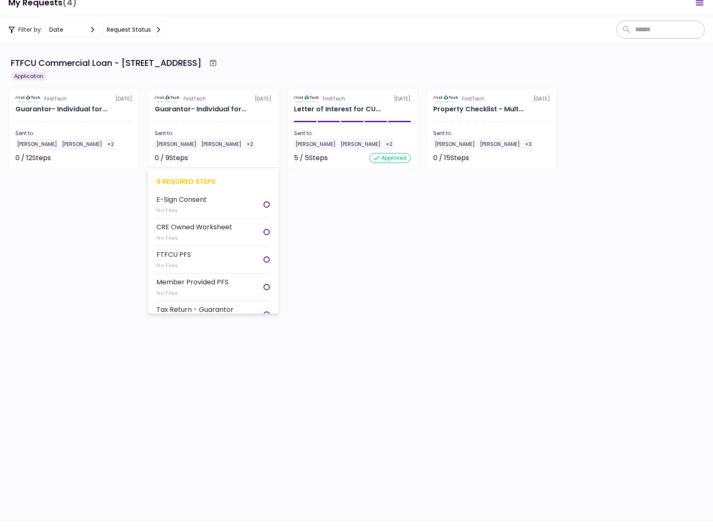
click at [170, 144] on div "[PERSON_NAME]" at bounding box center [176, 144] width 43 height 11
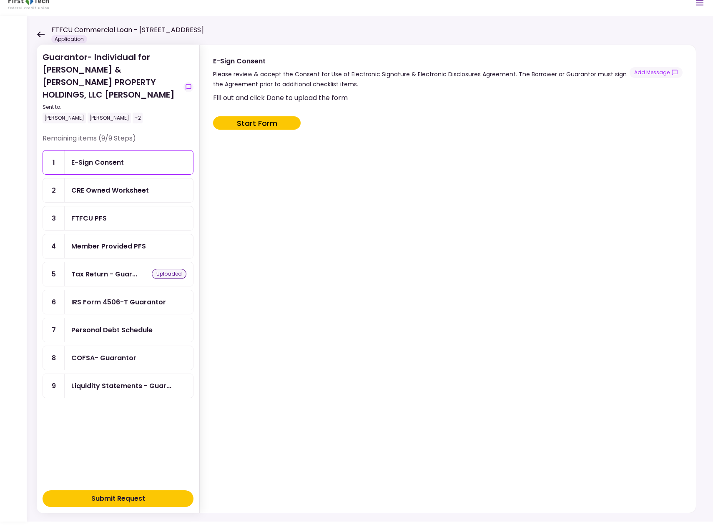
click at [89, 213] on div "FTFCU PFS" at bounding box center [88, 218] width 35 height 10
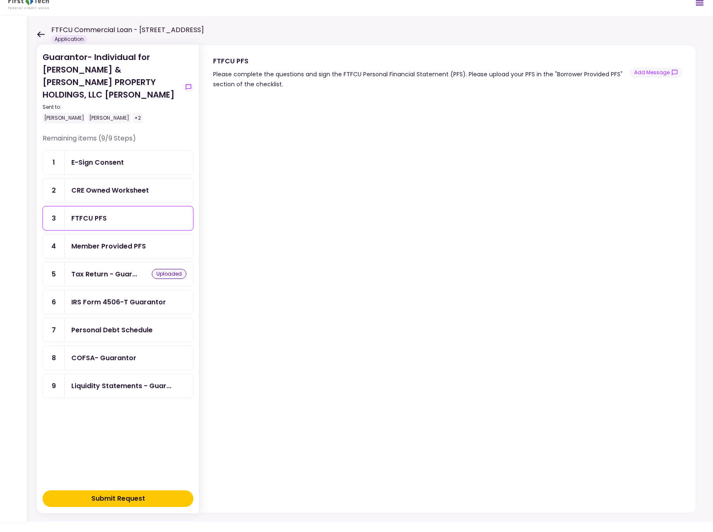
click at [103, 241] on div "Member Provided PFS" at bounding box center [108, 246] width 75 height 10
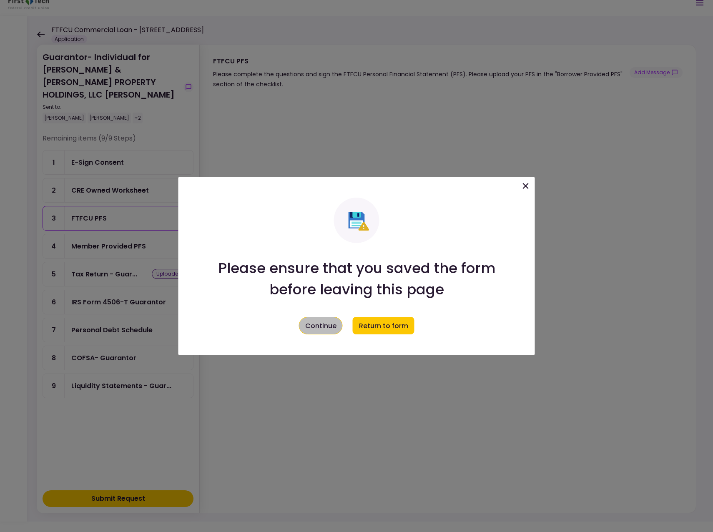
click at [321, 327] on button "Continue" at bounding box center [321, 326] width 44 height 18
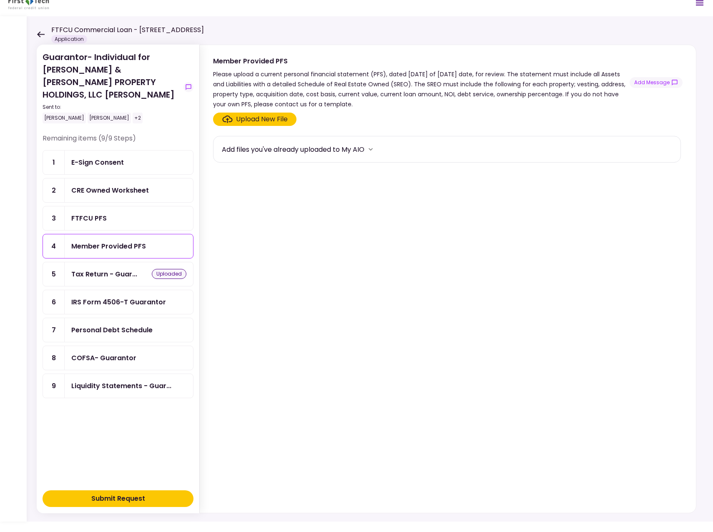
scroll to position [10, 0]
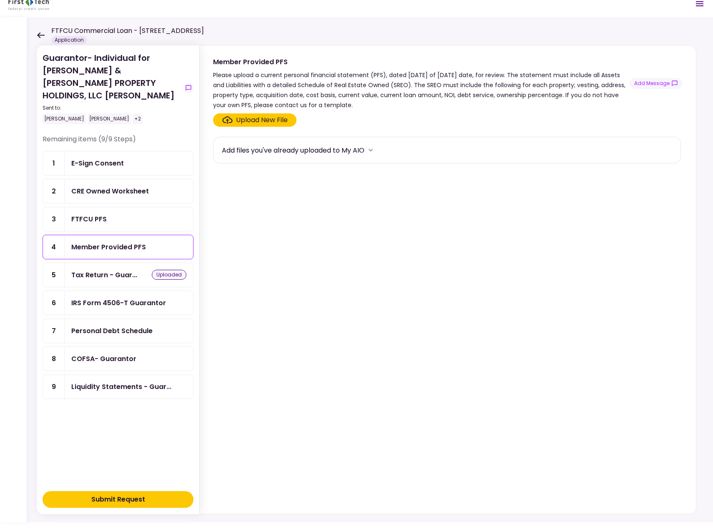
click at [43, 35] on icon at bounding box center [41, 35] width 8 height 6
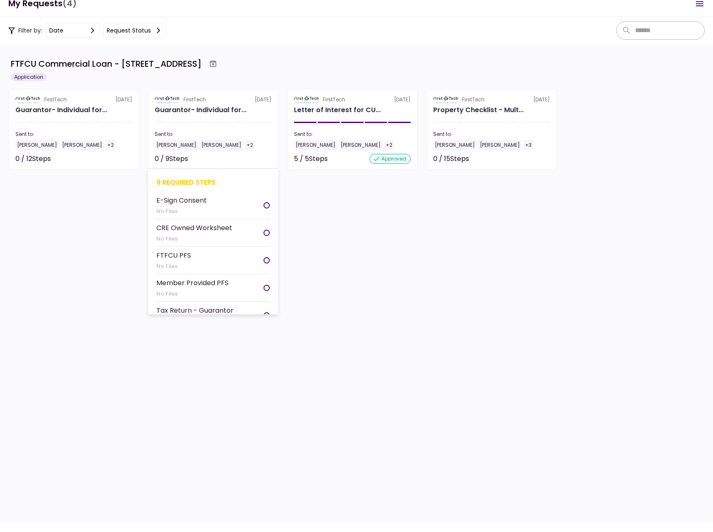
click at [168, 143] on div "[PERSON_NAME]" at bounding box center [176, 145] width 43 height 11
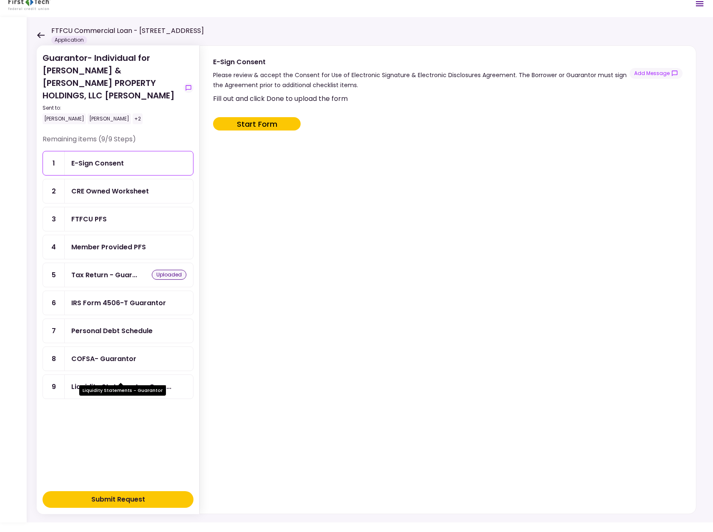
click at [117, 381] on div "Liquidity Statements - Guar..." at bounding box center [121, 386] width 100 height 10
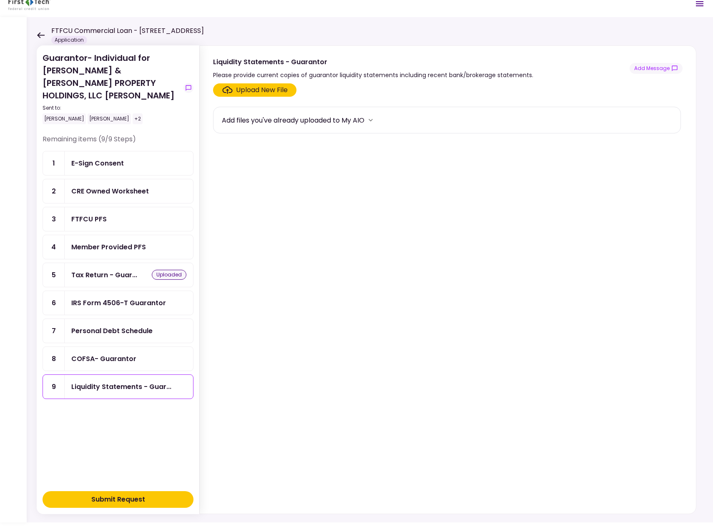
click at [40, 33] on icon at bounding box center [41, 35] width 8 height 6
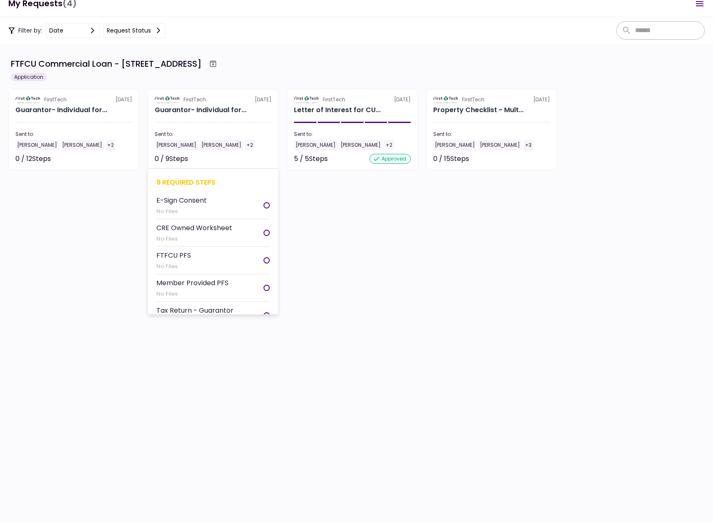
click at [180, 145] on div "[PERSON_NAME]" at bounding box center [176, 145] width 43 height 11
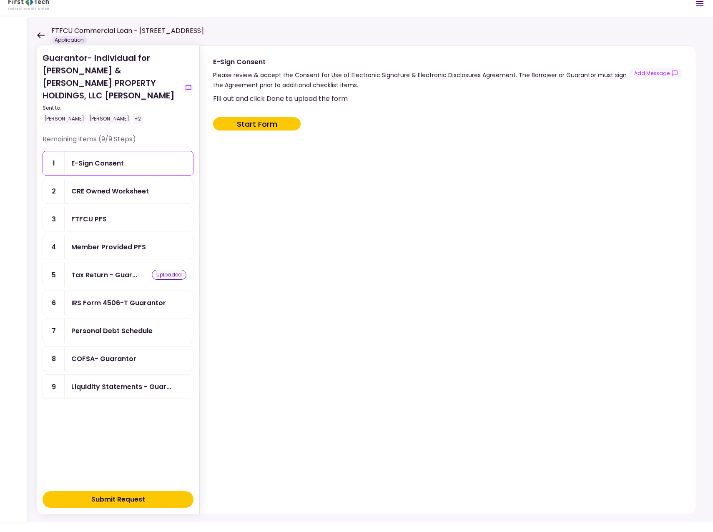
click at [135, 242] on div "Member Provided PFS" at bounding box center [108, 247] width 75 height 10
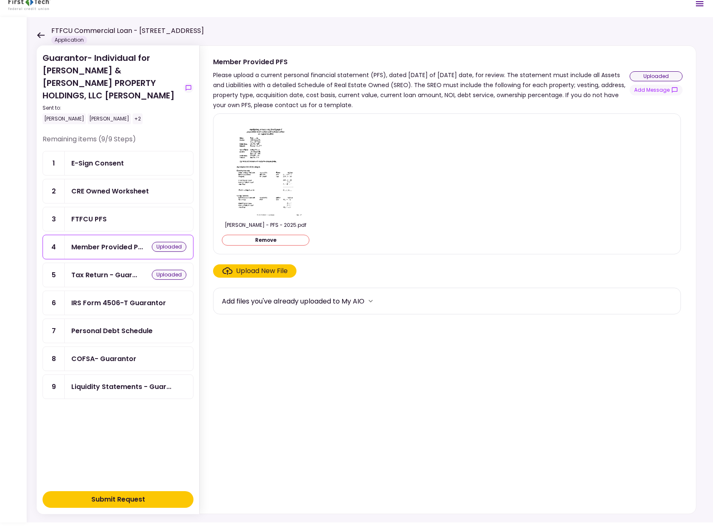
click at [40, 33] on icon at bounding box center [41, 35] width 8 height 6
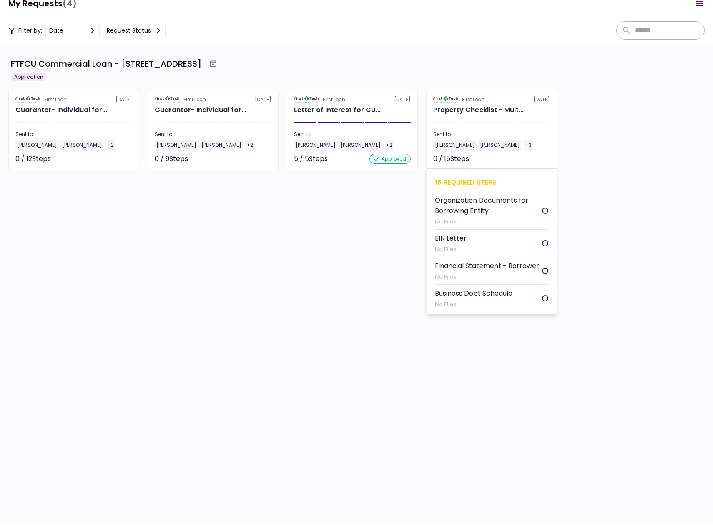
click at [479, 107] on div "Property Checklist - Mult..." at bounding box center [478, 110] width 90 height 10
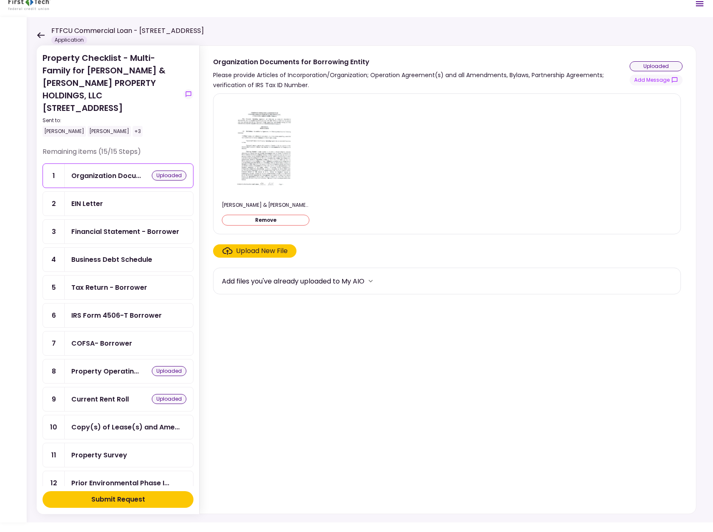
click at [108, 450] on div "Property Survey" at bounding box center [99, 455] width 56 height 10
